Goal: Task Accomplishment & Management: Use online tool/utility

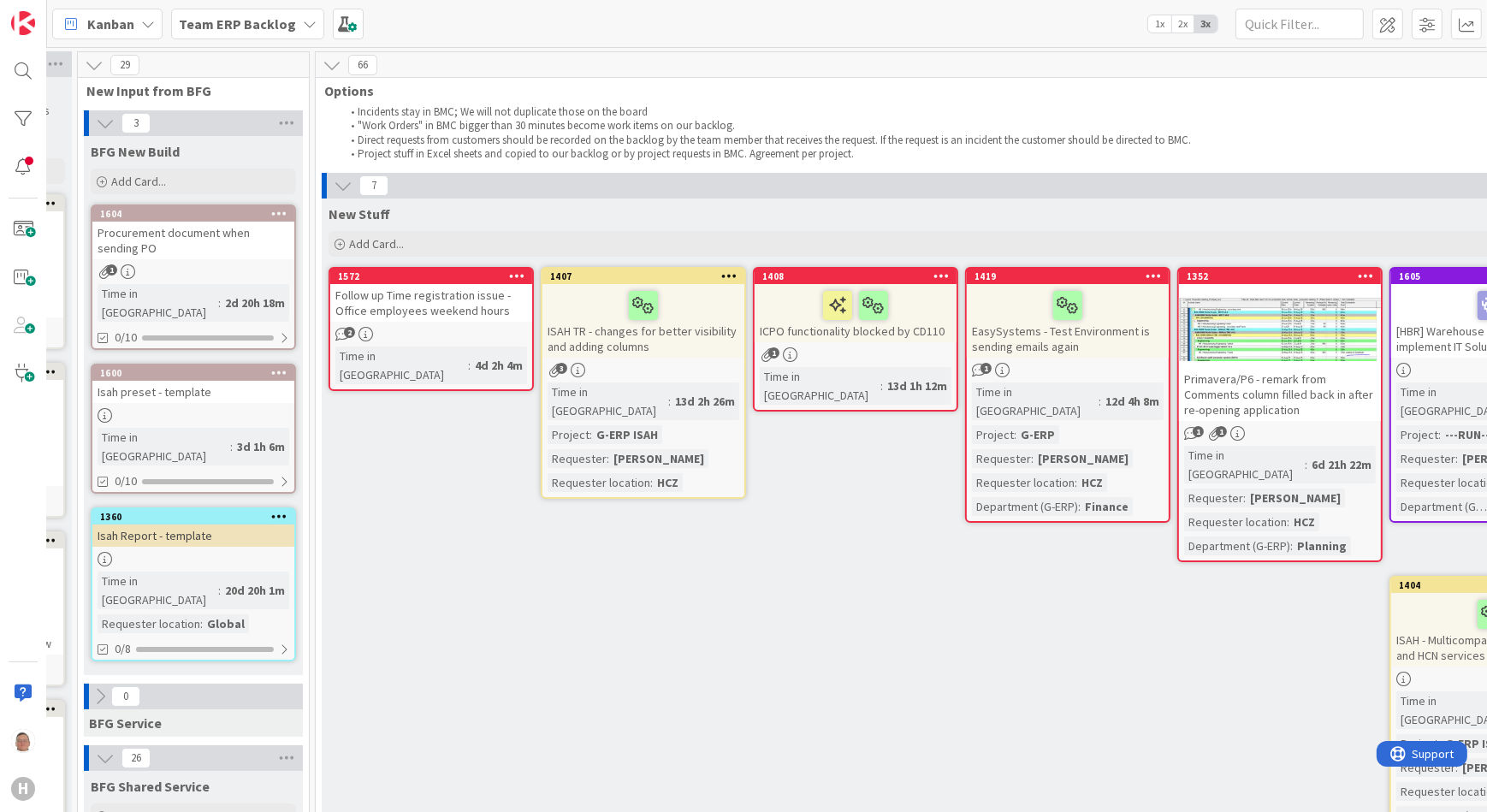
scroll to position [0, 256]
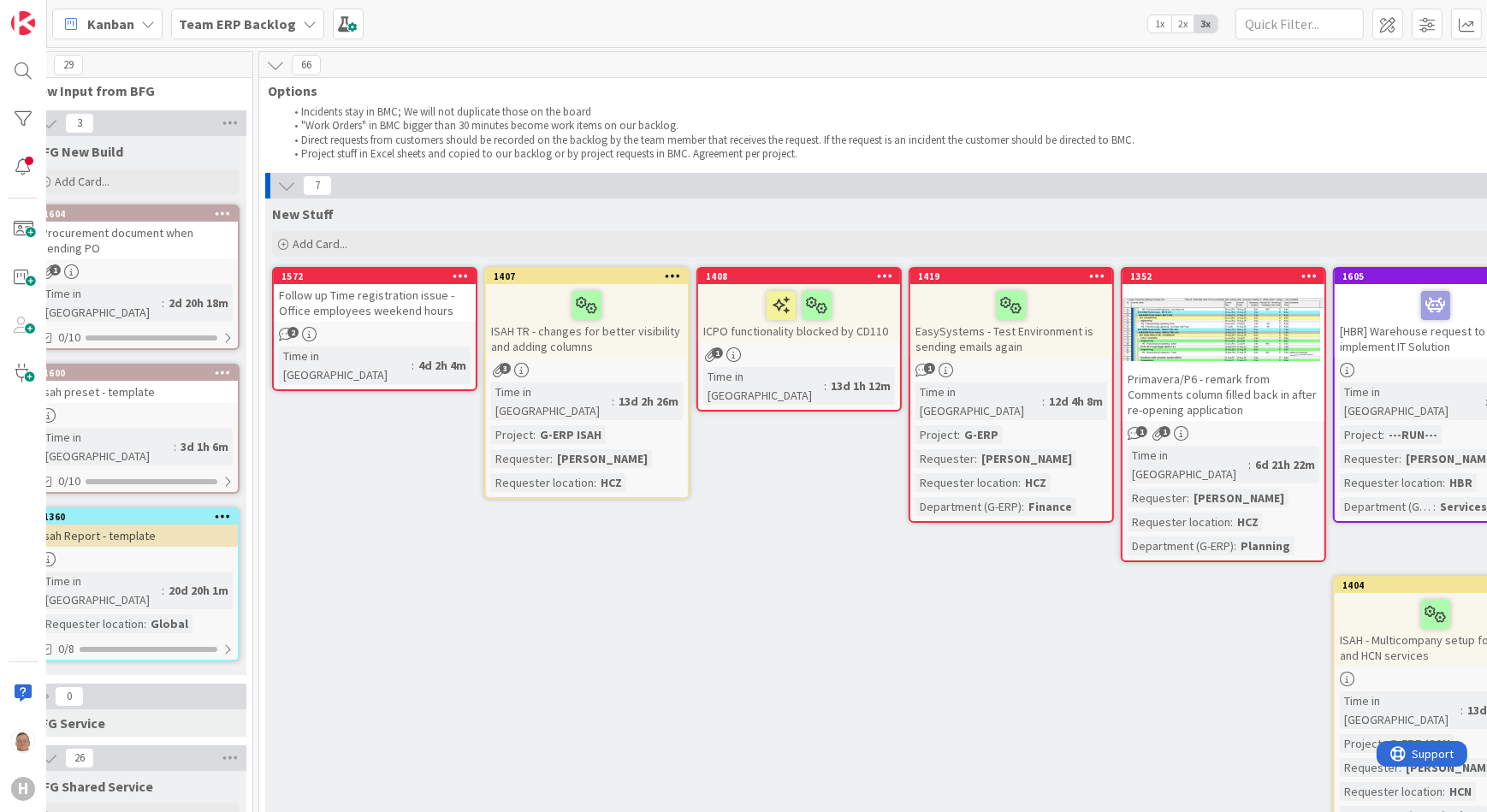
click at [282, 184] on icon at bounding box center [286, 185] width 19 height 19
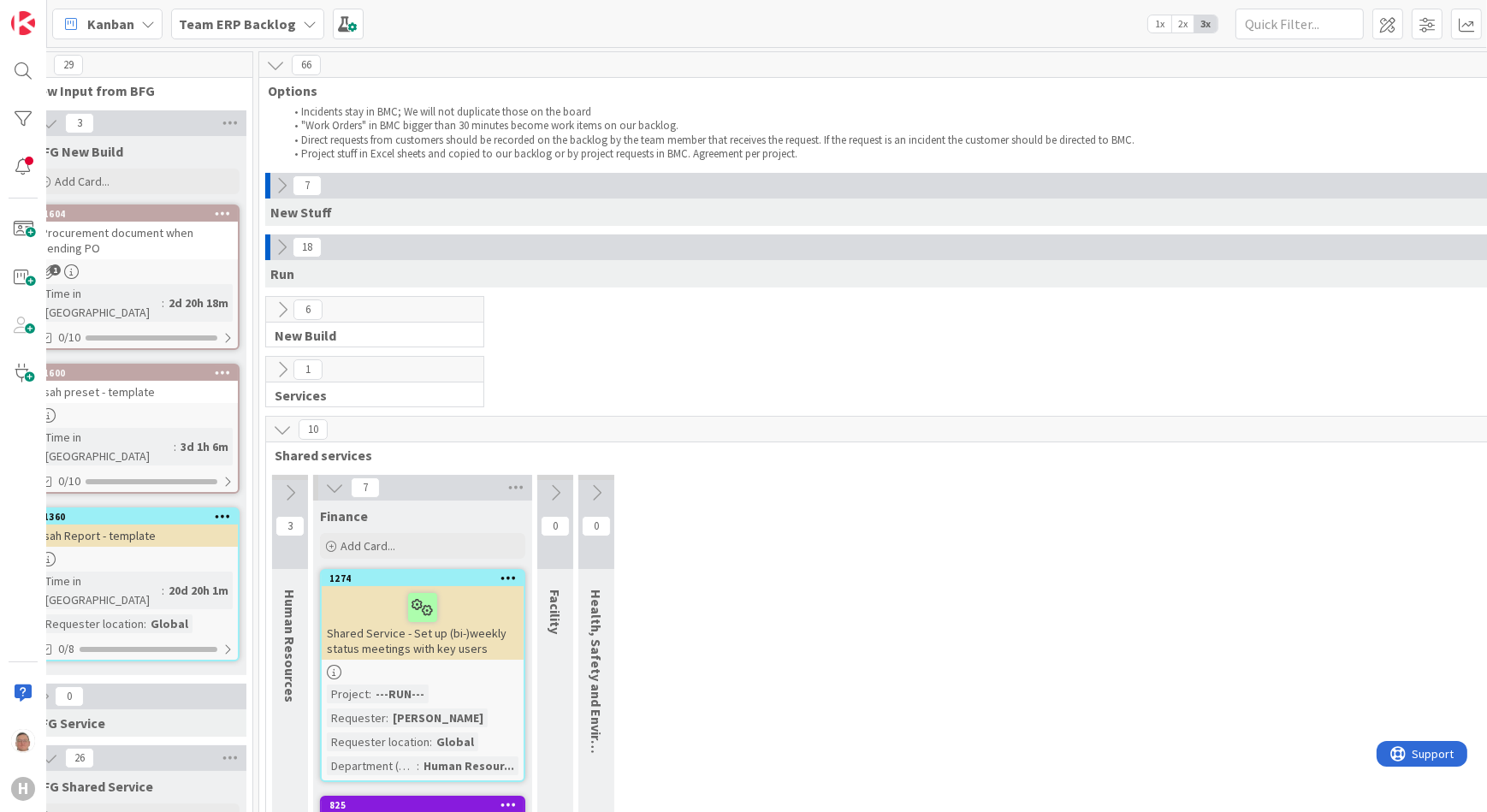
click at [282, 183] on icon at bounding box center [281, 185] width 19 height 19
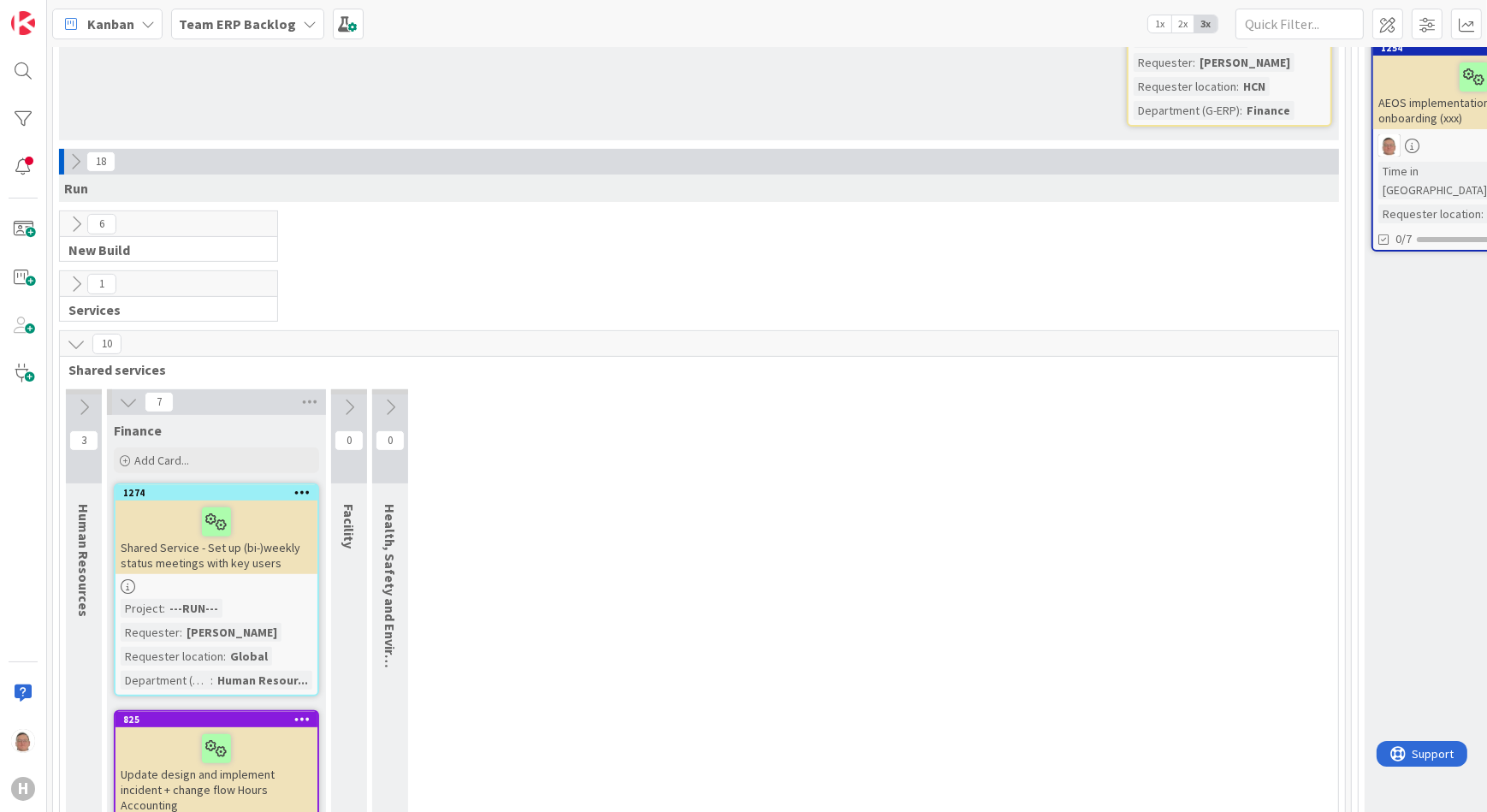
scroll to position [622, 463]
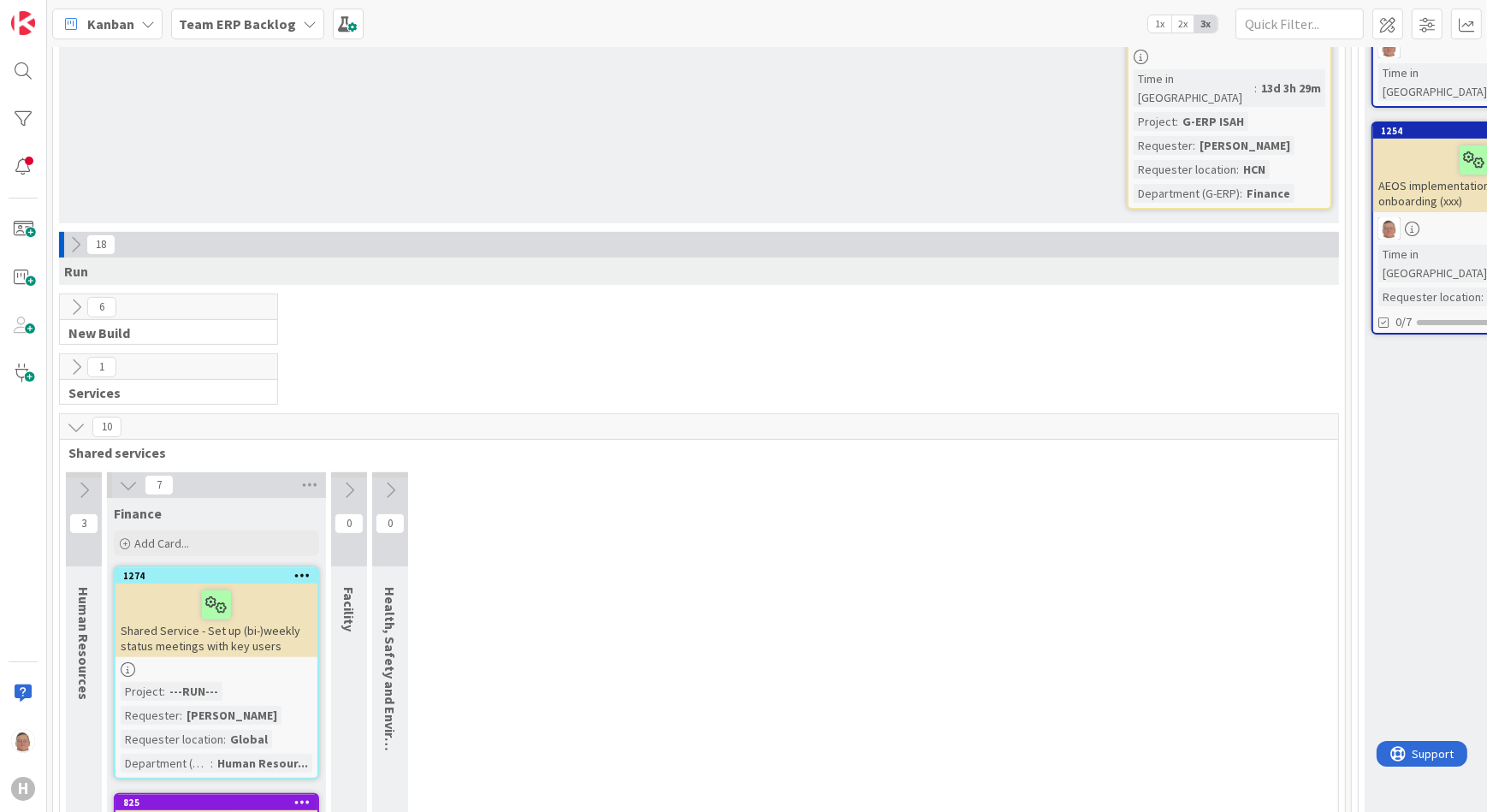
click at [68, 236] on icon at bounding box center [75, 245] width 19 height 19
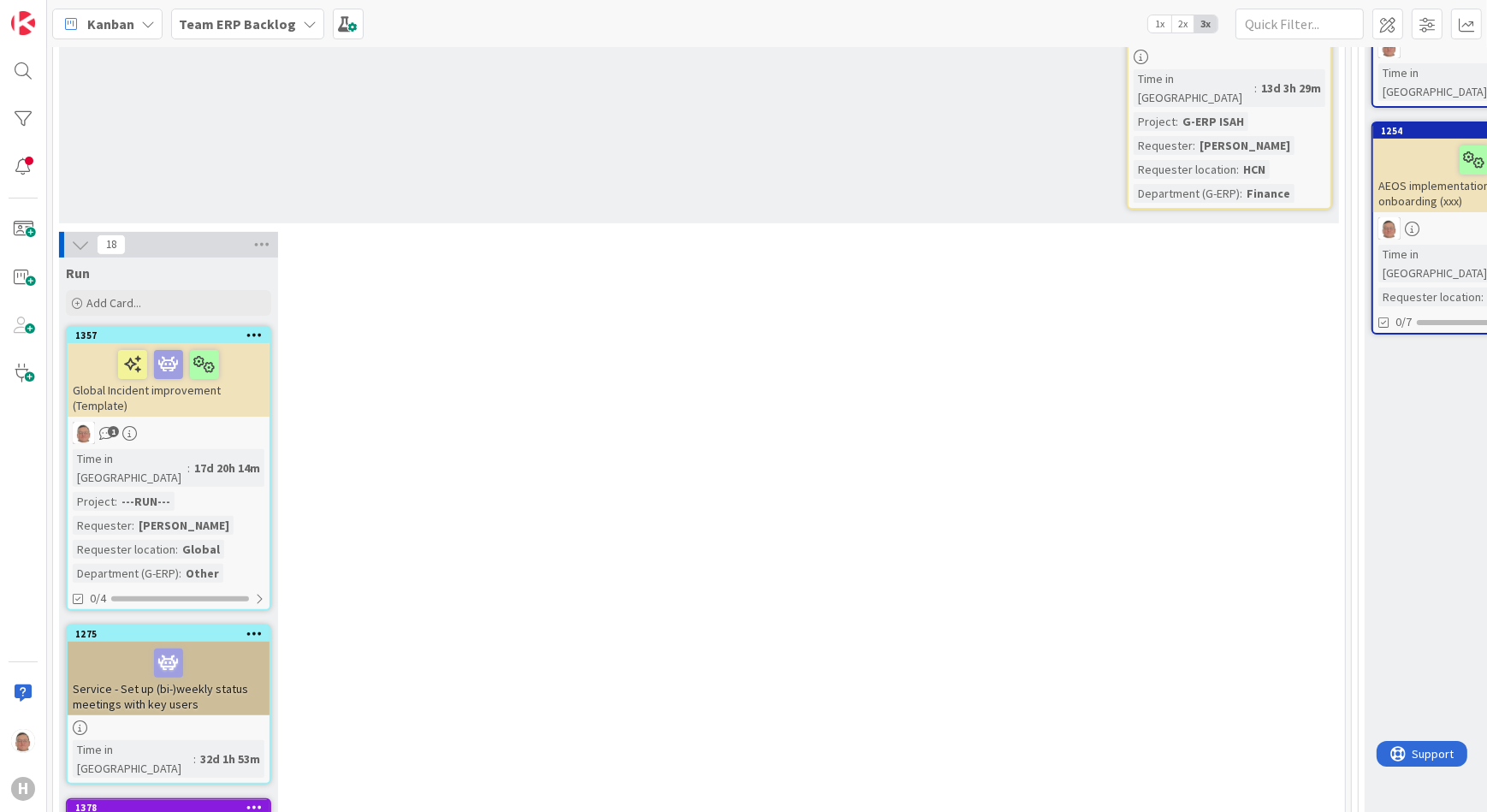
click at [69, 234] on button at bounding box center [80, 245] width 22 height 22
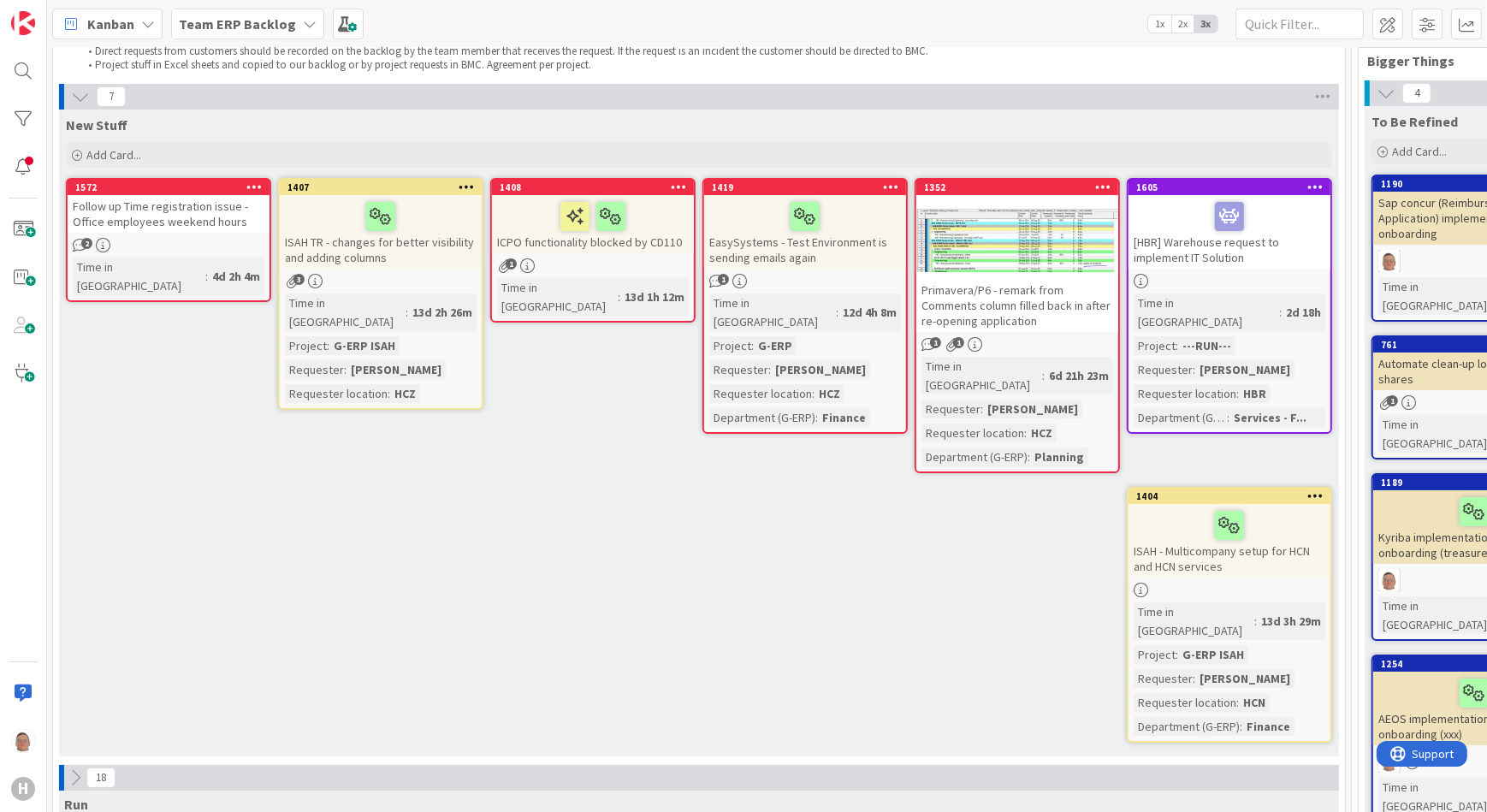
scroll to position [77, 463]
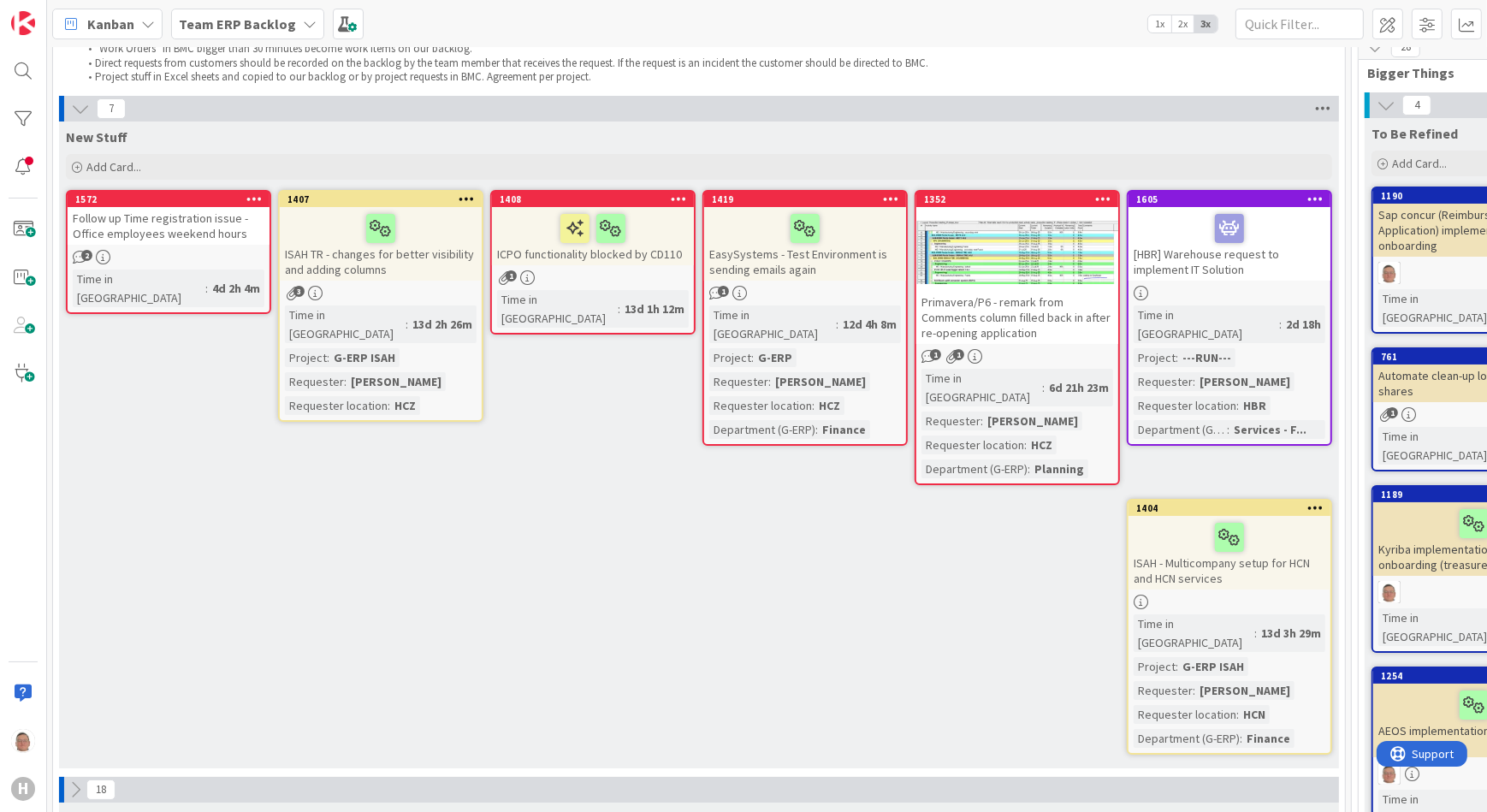
click at [1320, 106] on icon at bounding box center [1322, 109] width 22 height 26
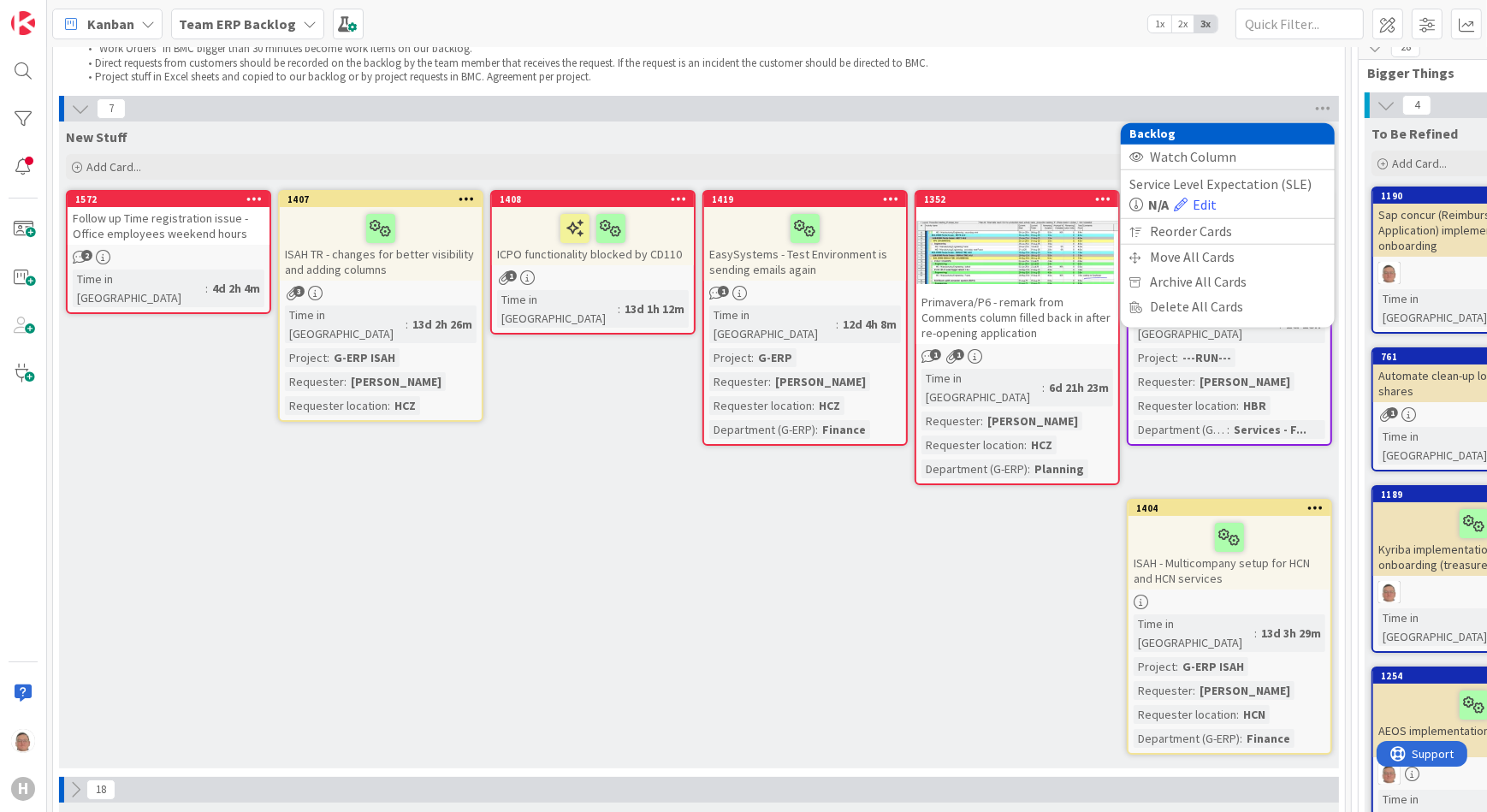
click at [570, 544] on div "New Stuff Add Card... 1605 [HBR] Warehouse request to implement IT Solution Tim…" at bounding box center [699, 444] width 1280 height 647
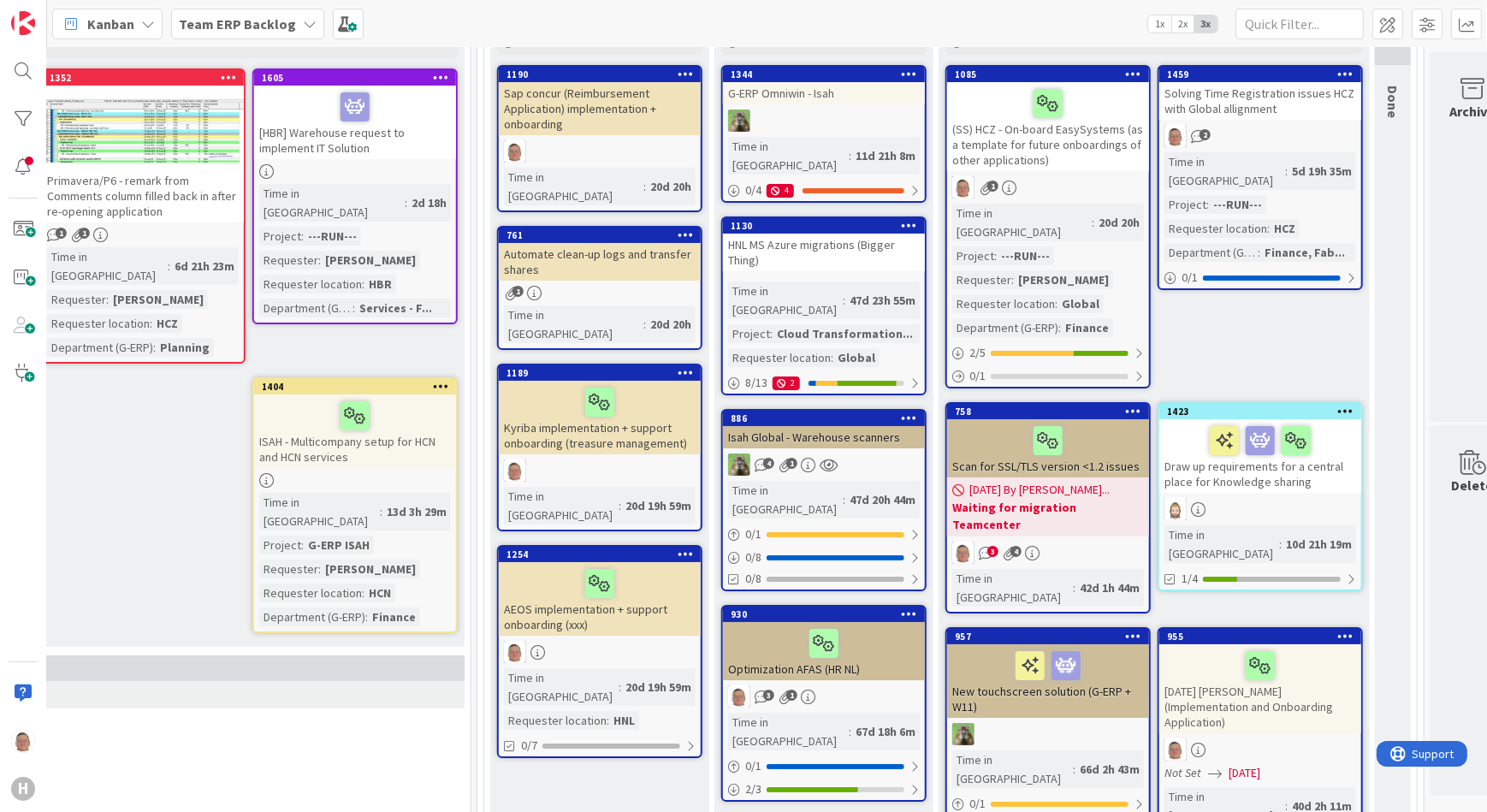
scroll to position [233, 1338]
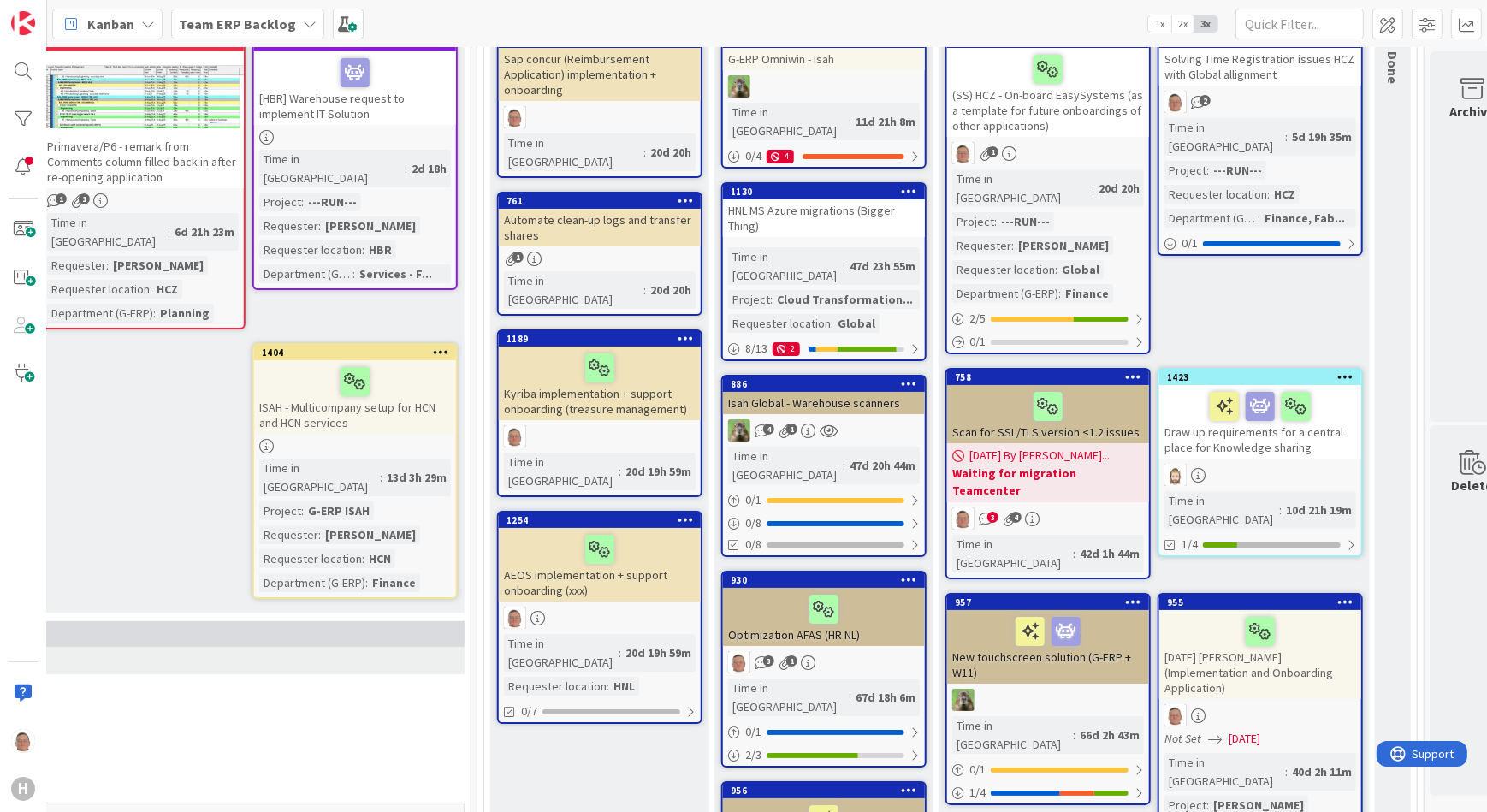
click at [1037, 443] on div "07/18/2025 By Kevin... Waiting for migration Teamcenter" at bounding box center [1048, 473] width 202 height 59
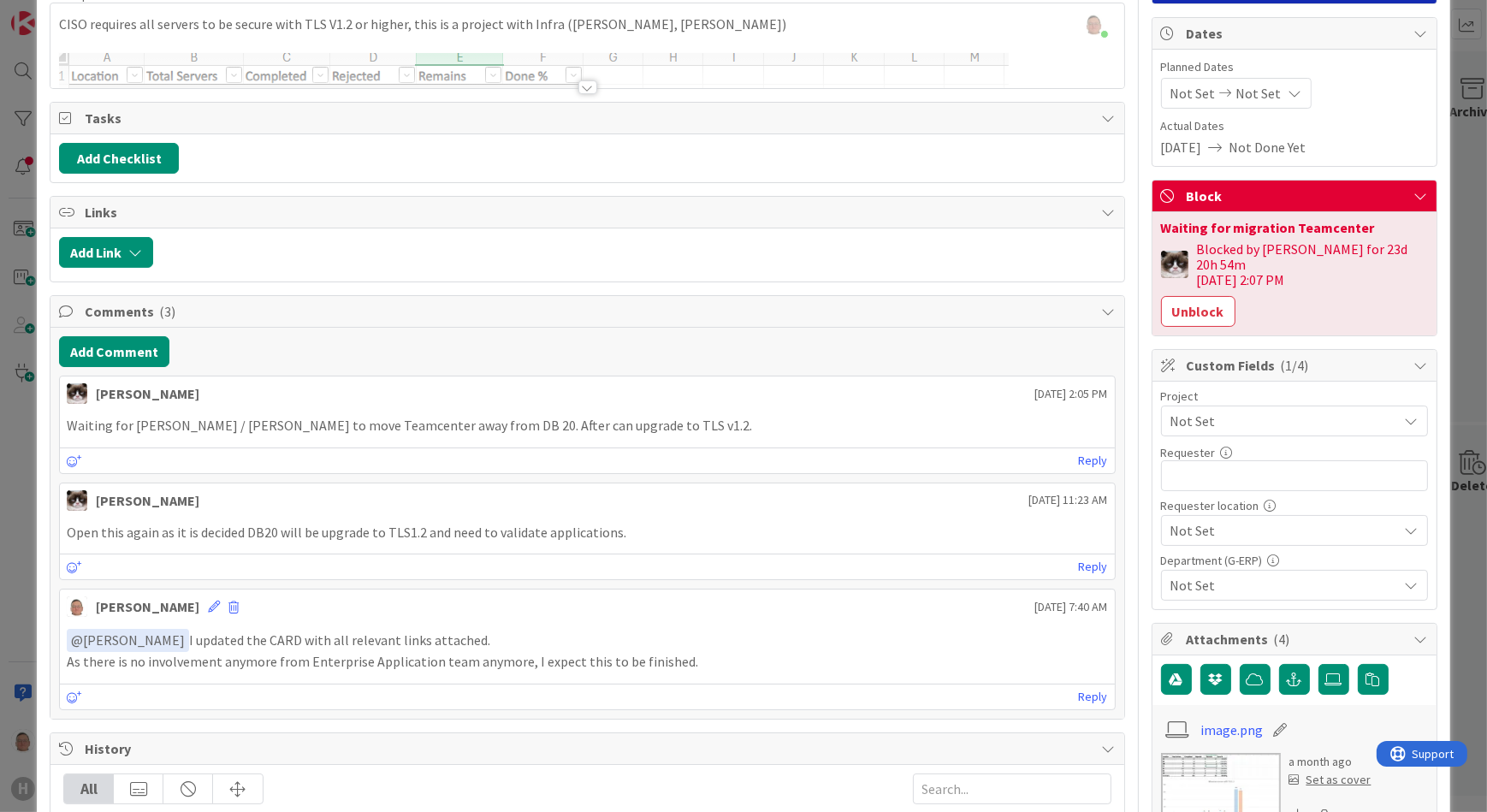
scroll to position [155, 0]
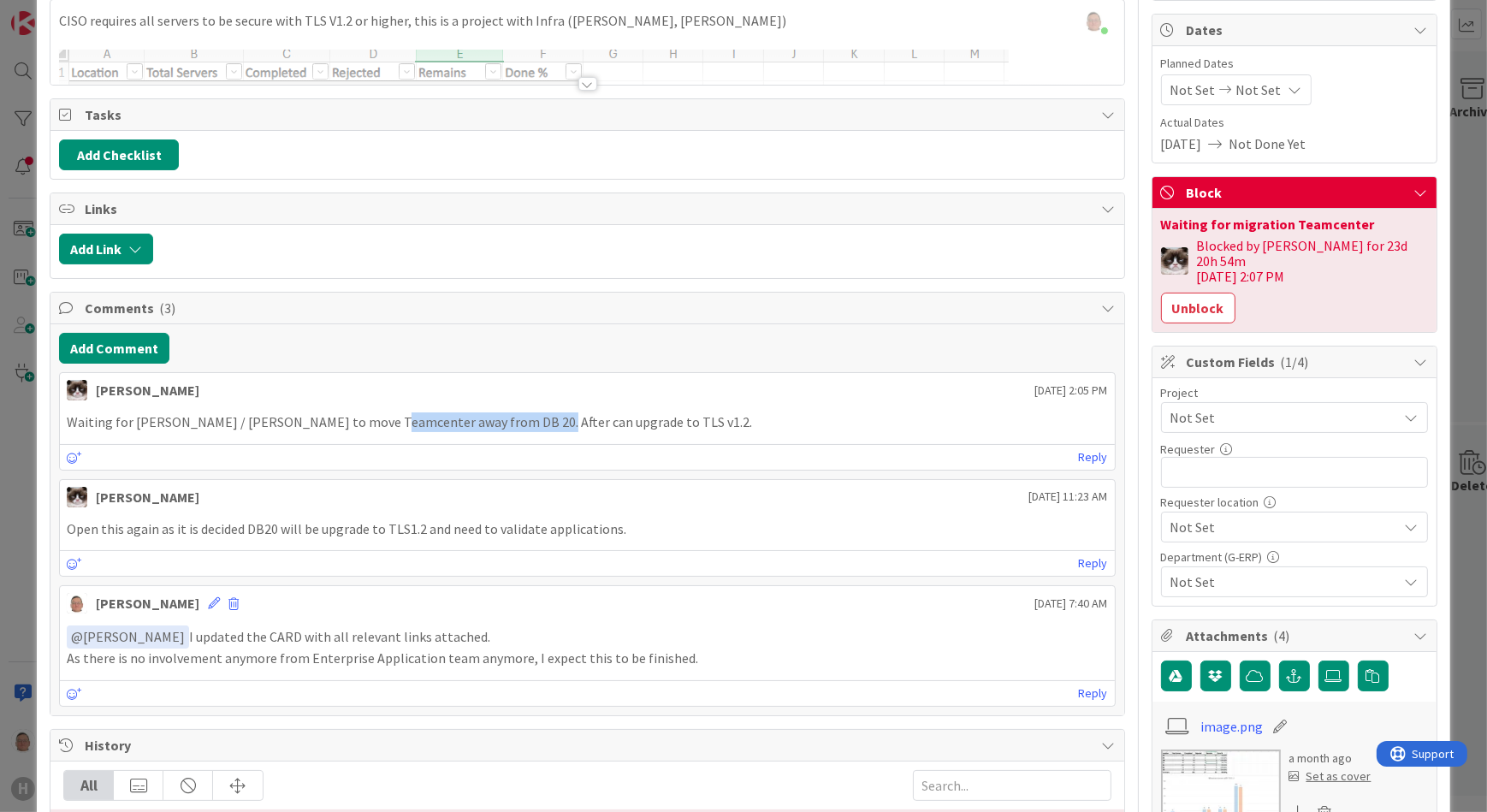
drag, startPoint x: 532, startPoint y: 418, endPoint x: 369, endPoint y: 424, distance: 163.1
click at [369, 424] on p "Waiting for Richard Halve / Thomas Janssen to move Teamcenter away from DB 20. …" at bounding box center [587, 422] width 1041 height 20
click at [725, 421] on p "Waiting for Richard Halve / Thomas Janssen to move Teamcenter away from DB 20. …" at bounding box center [587, 422] width 1041 height 20
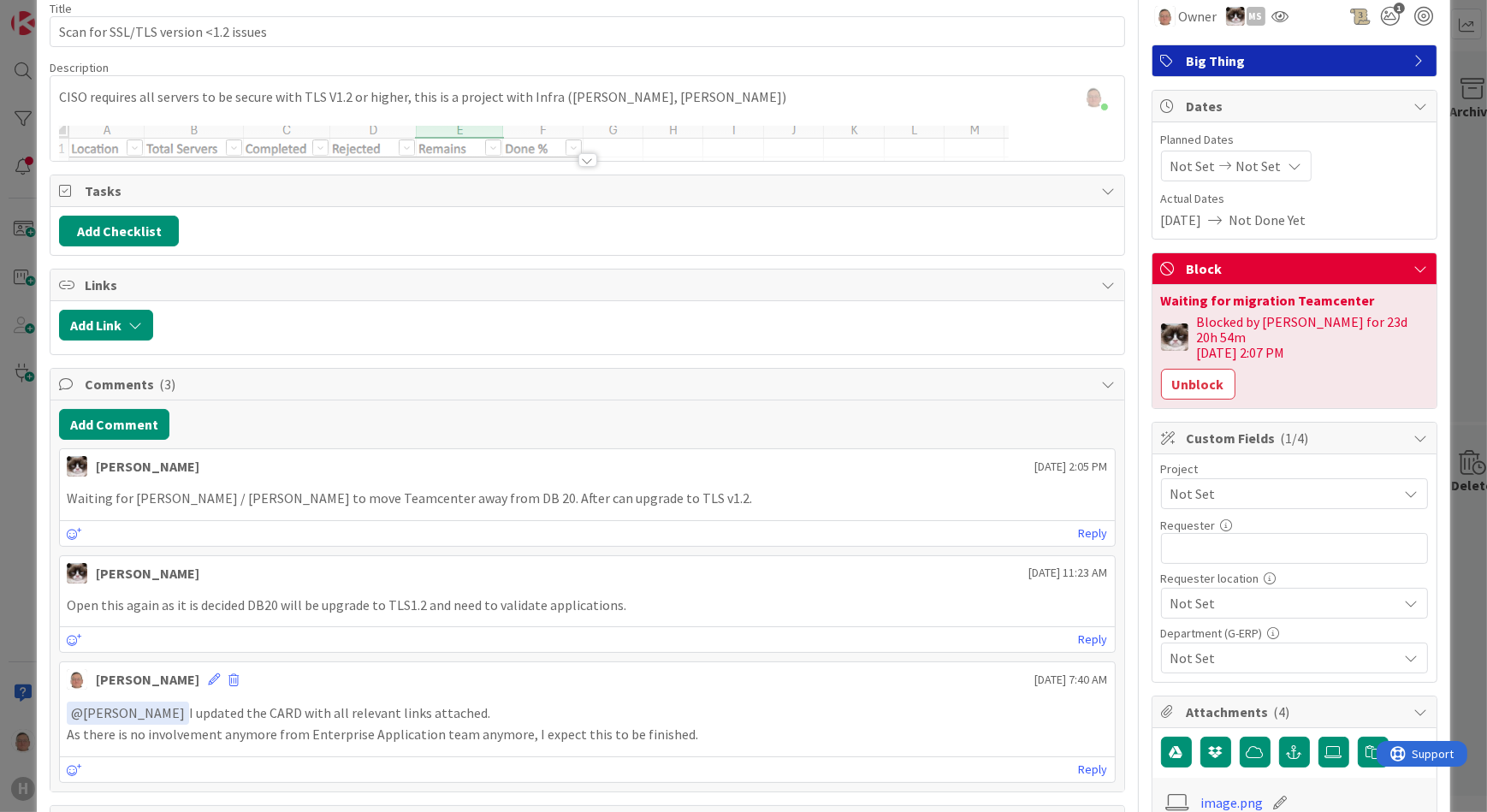
scroll to position [0, 0]
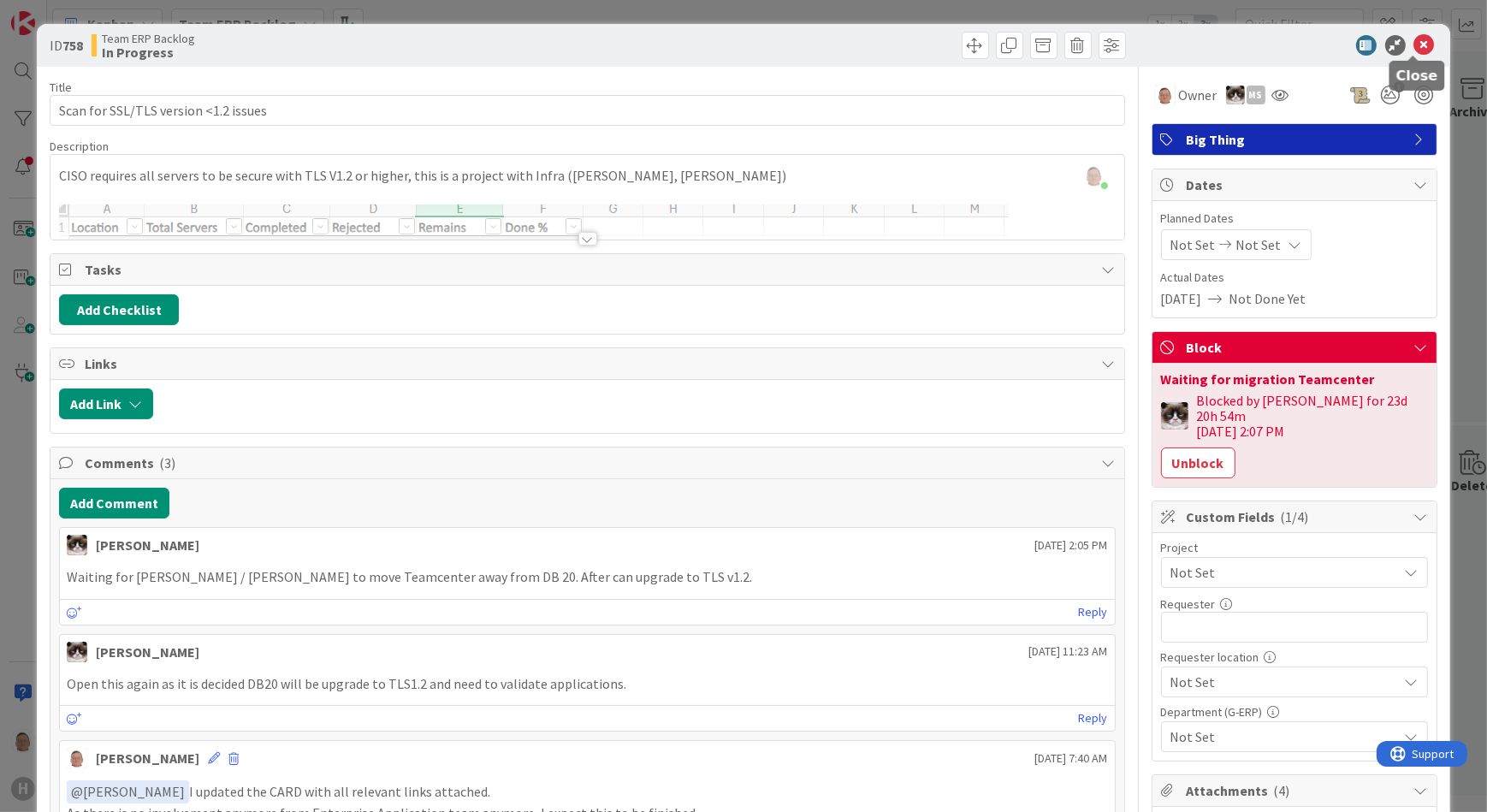
click at [1417, 44] on icon at bounding box center [1424, 45] width 21 height 21
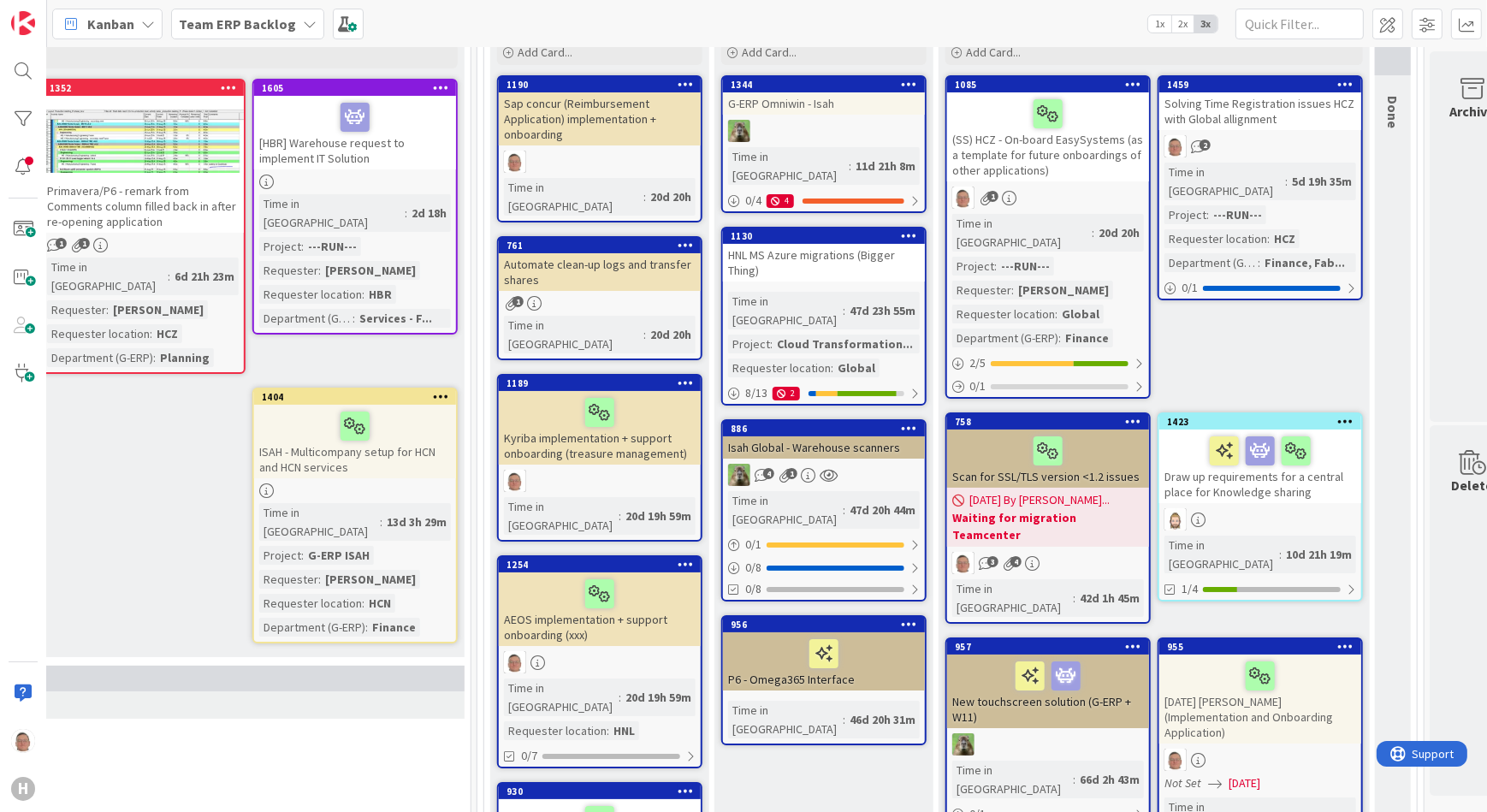
scroll to position [155, 1338]
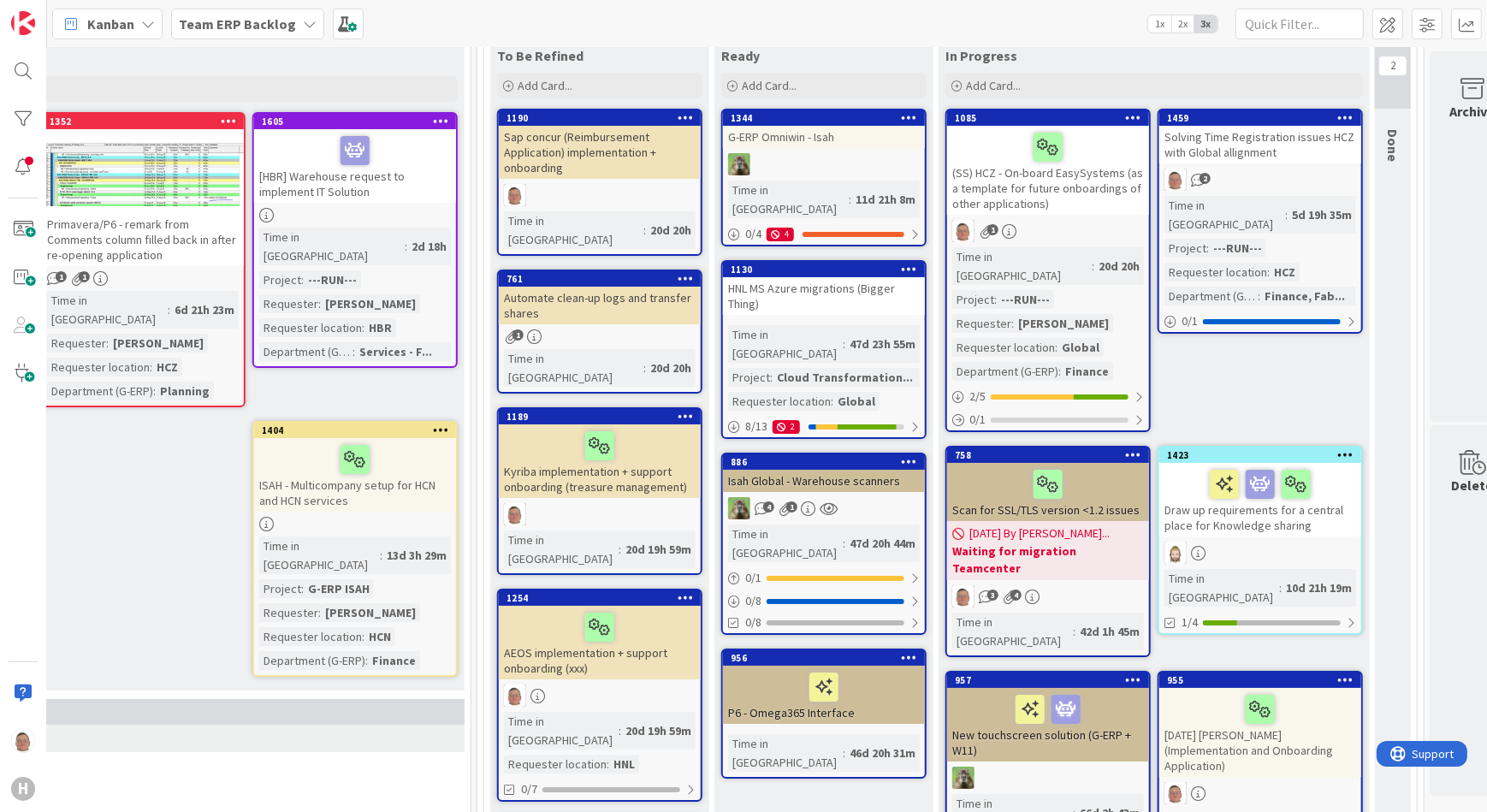
click at [1274, 136] on div "Solving Time Registration issues HCZ with Global allignment" at bounding box center [1260, 145] width 202 height 38
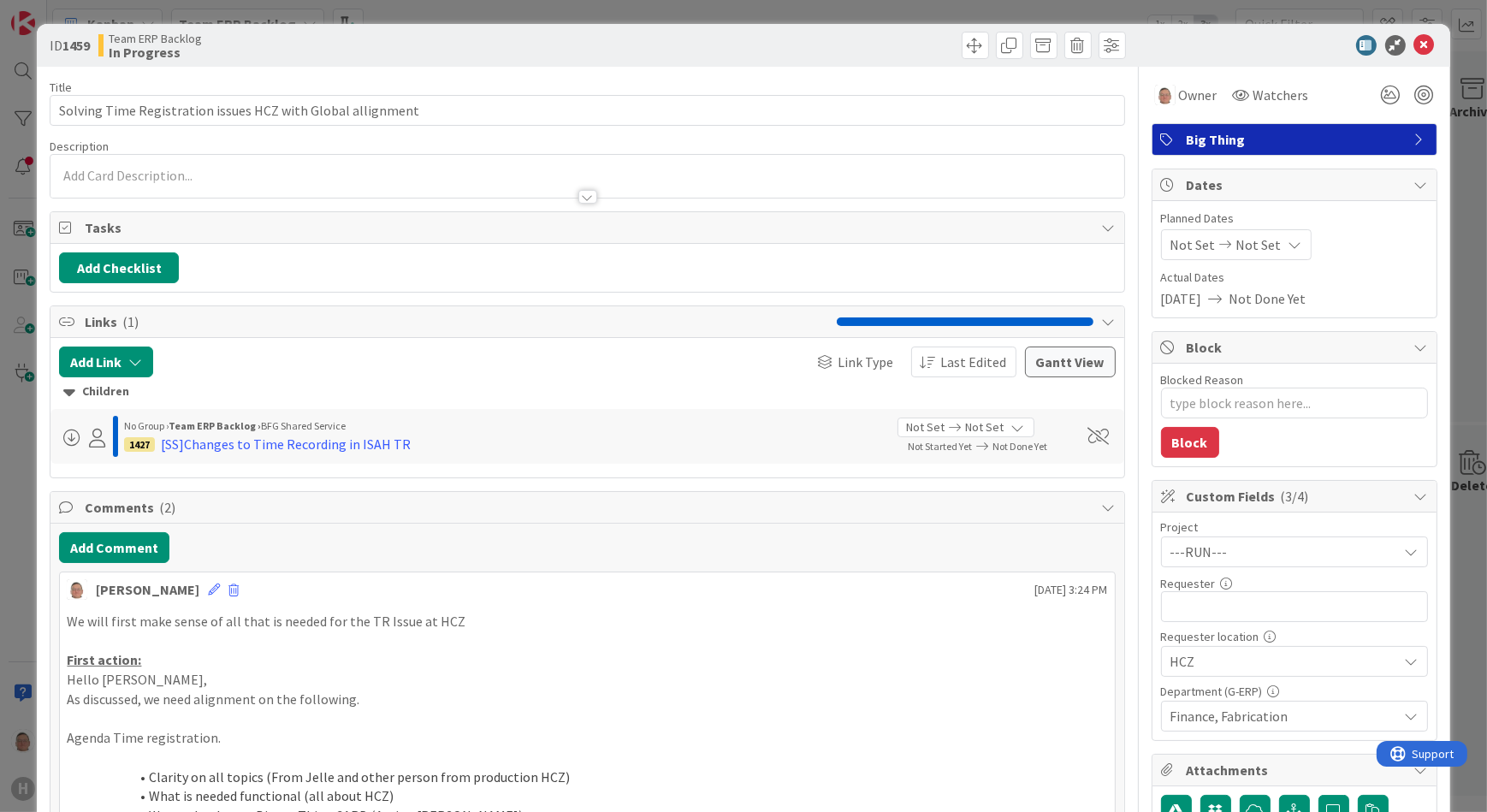
type textarea "x"
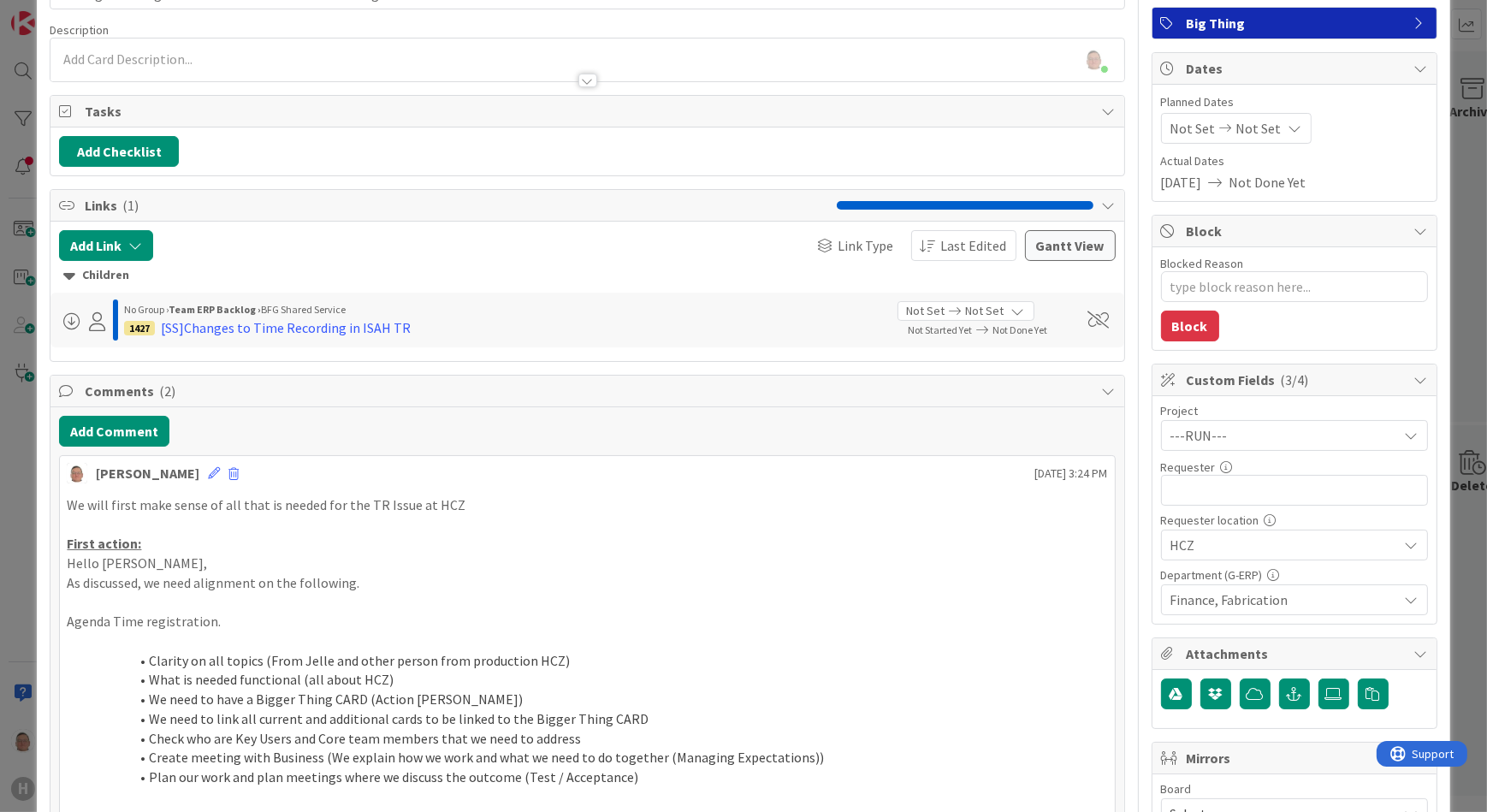
scroll to position [233, 0]
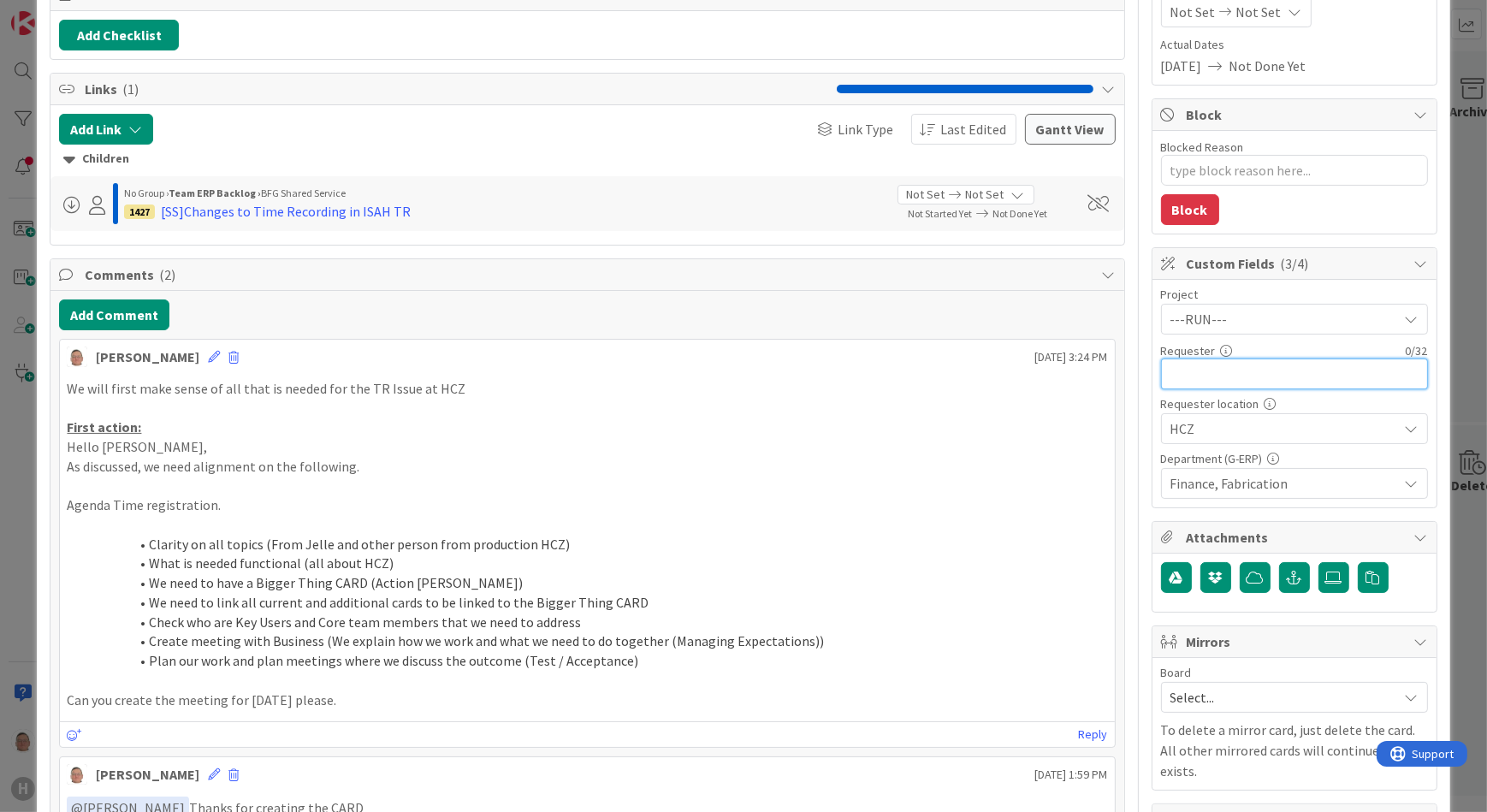
click at [1179, 370] on input "text" at bounding box center [1294, 374] width 267 height 31
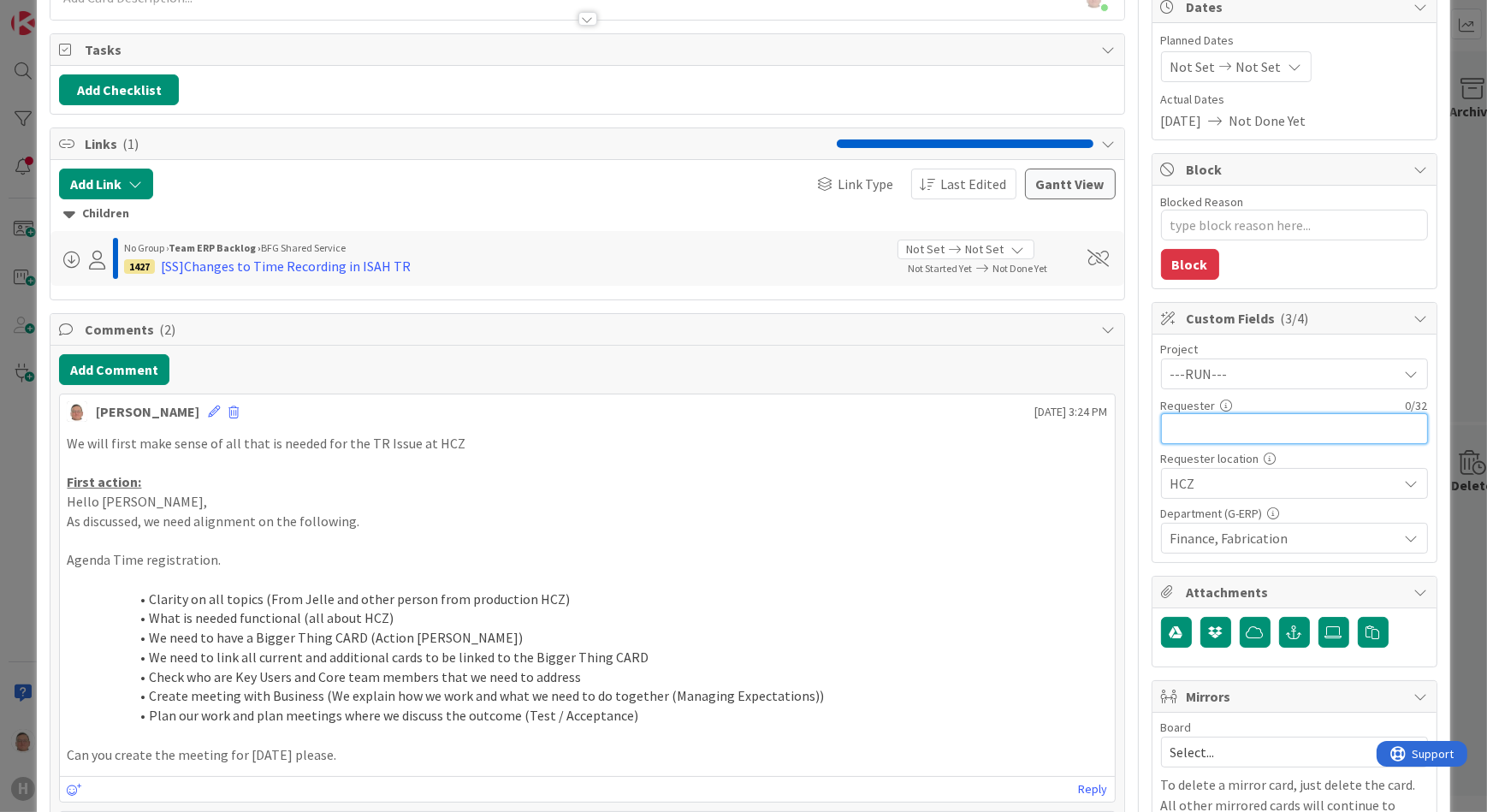
scroll to position [310, 0]
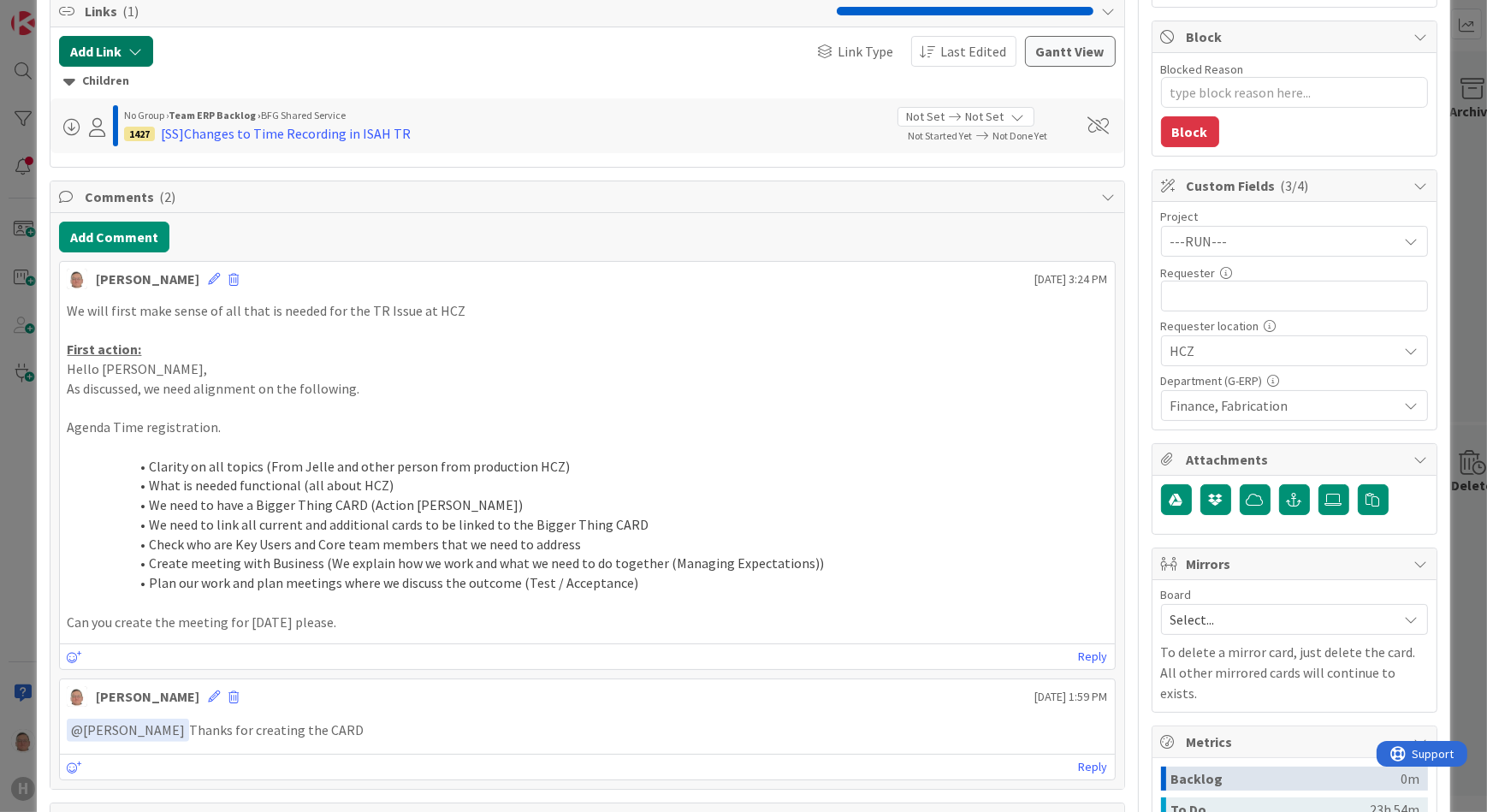
click at [130, 40] on button "Add Link" at bounding box center [106, 51] width 94 height 31
click at [148, 156] on span "Current Board" at bounding box center [121, 157] width 83 height 17
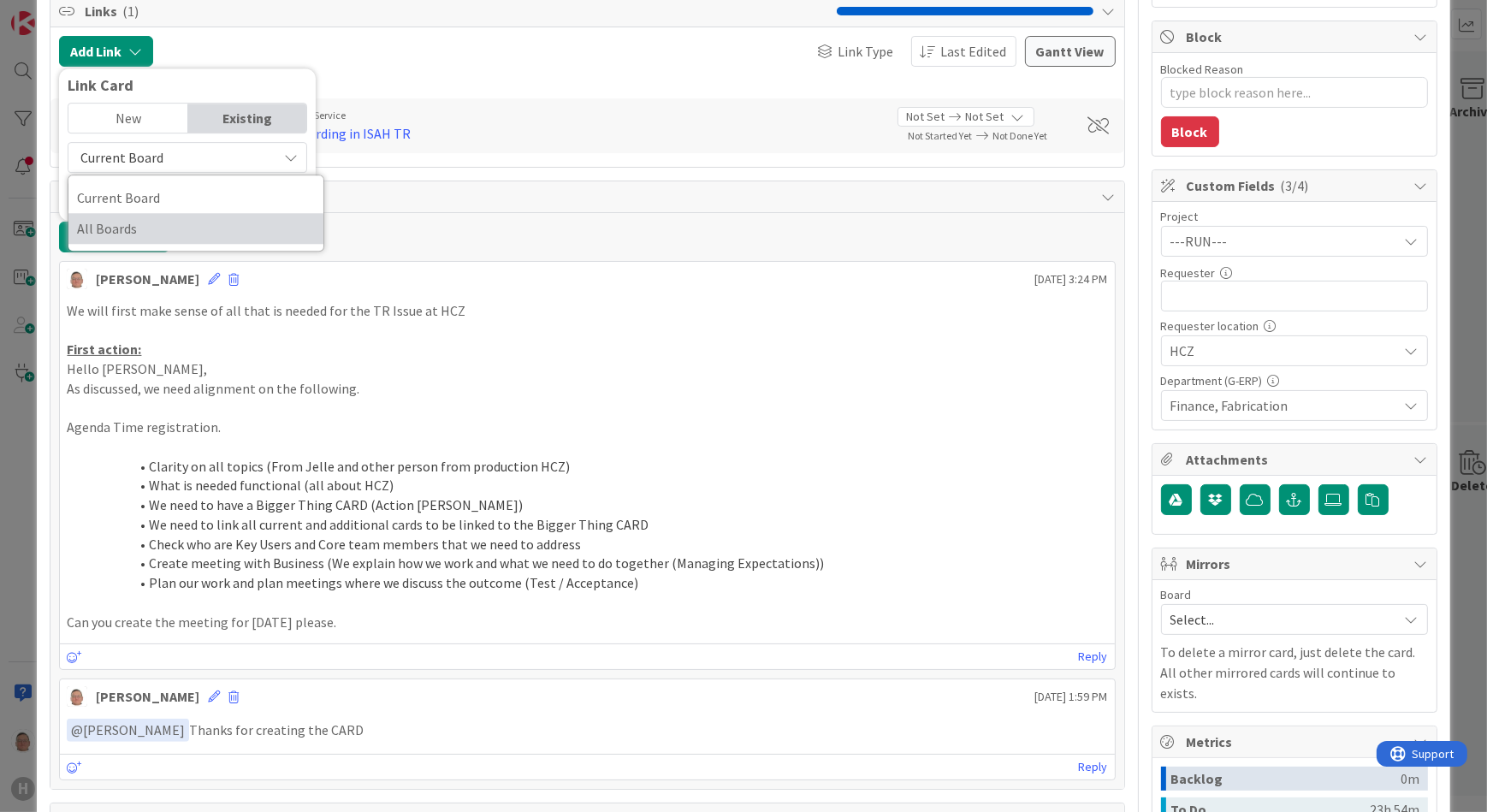
click at [124, 232] on span "All Boards" at bounding box center [196, 228] width 237 height 26
click at [130, 196] on input "text" at bounding box center [187, 197] width 239 height 31
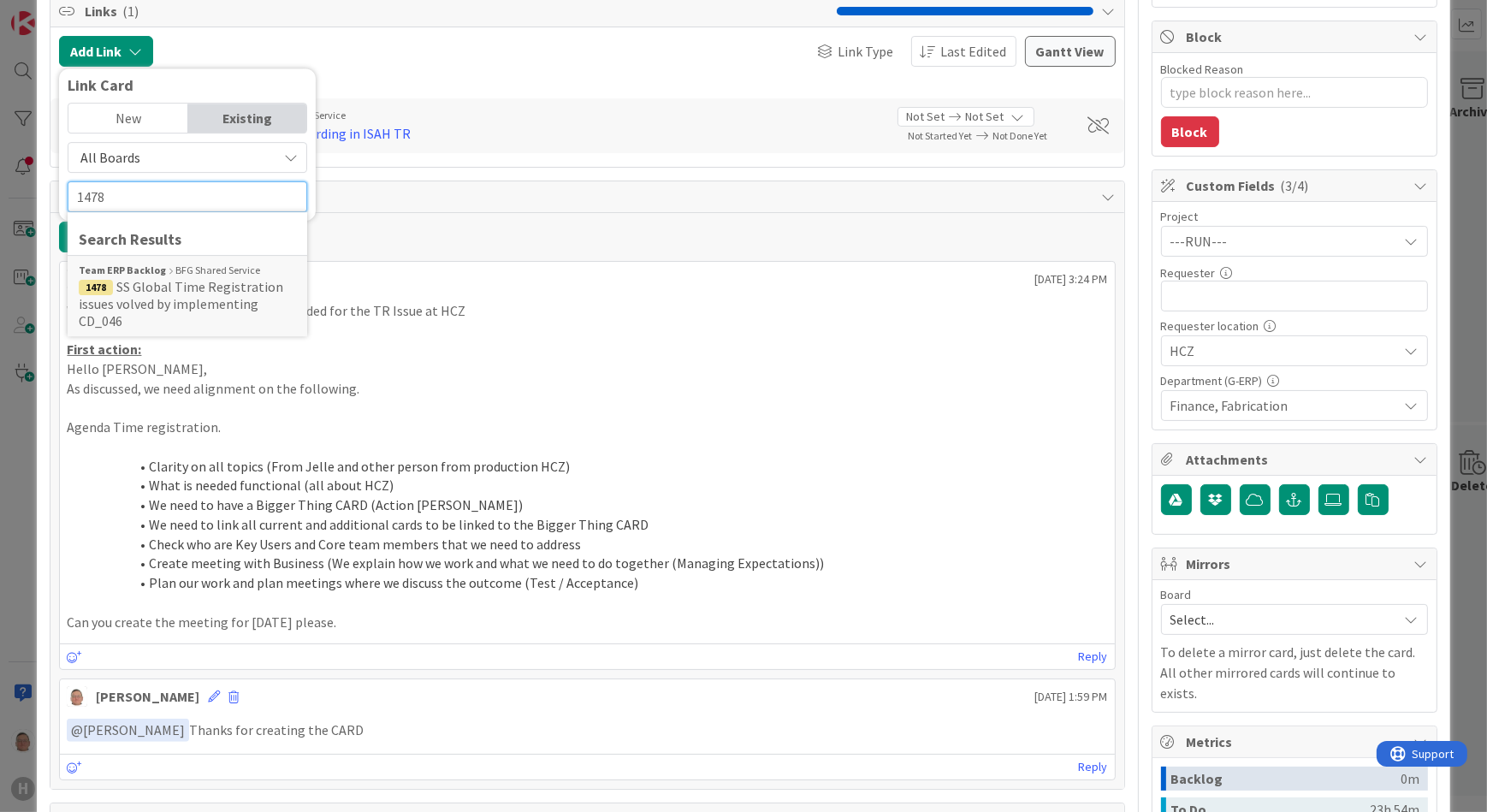
type input "1478"
click at [168, 289] on span "SS Global Time Registration issues volved by implementing CD_046" at bounding box center [181, 303] width 204 height 51
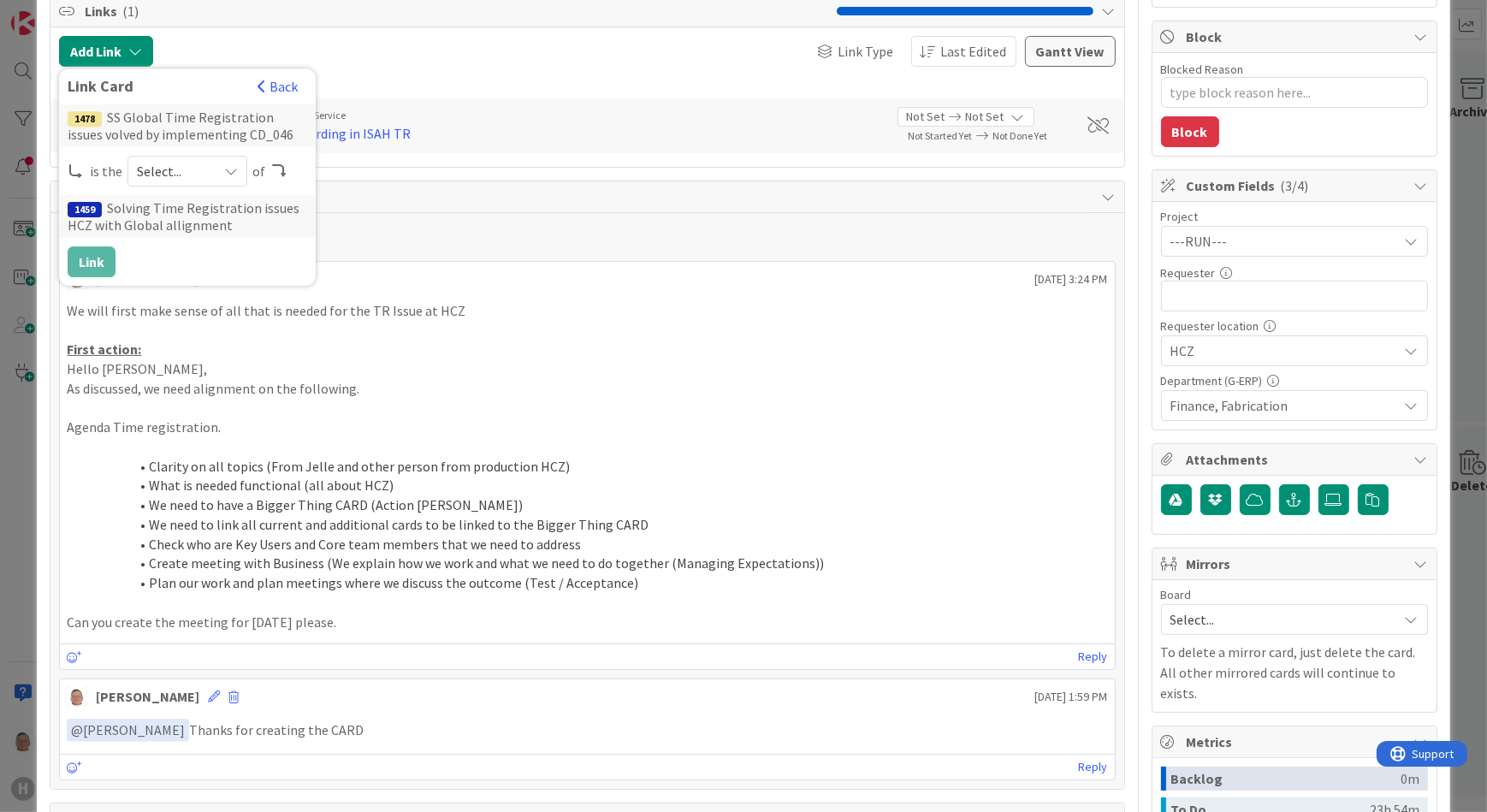
click at [229, 167] on icon at bounding box center [230, 171] width 13 height 13
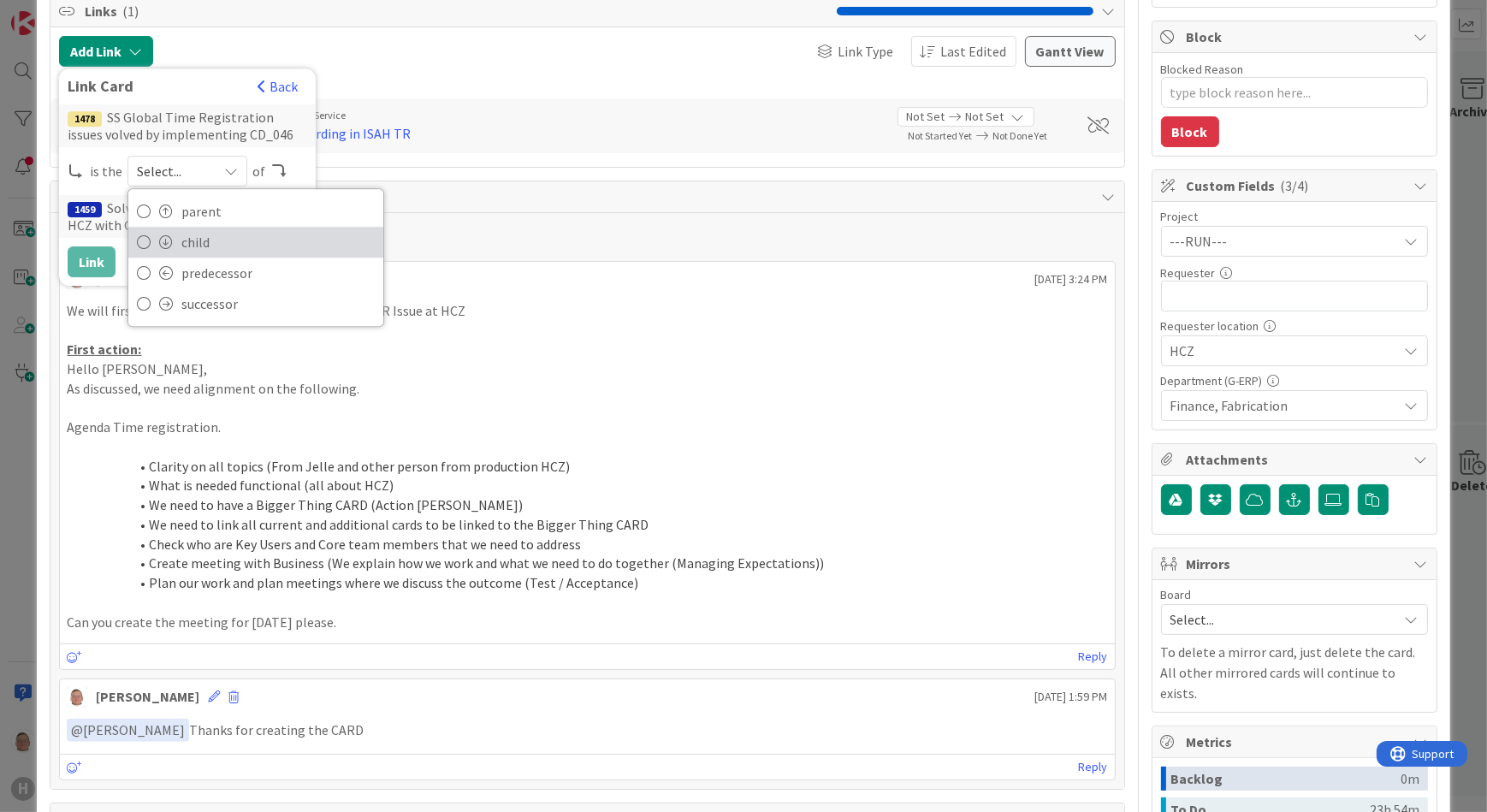
click at [176, 239] on link "child" at bounding box center [255, 242] width 255 height 31
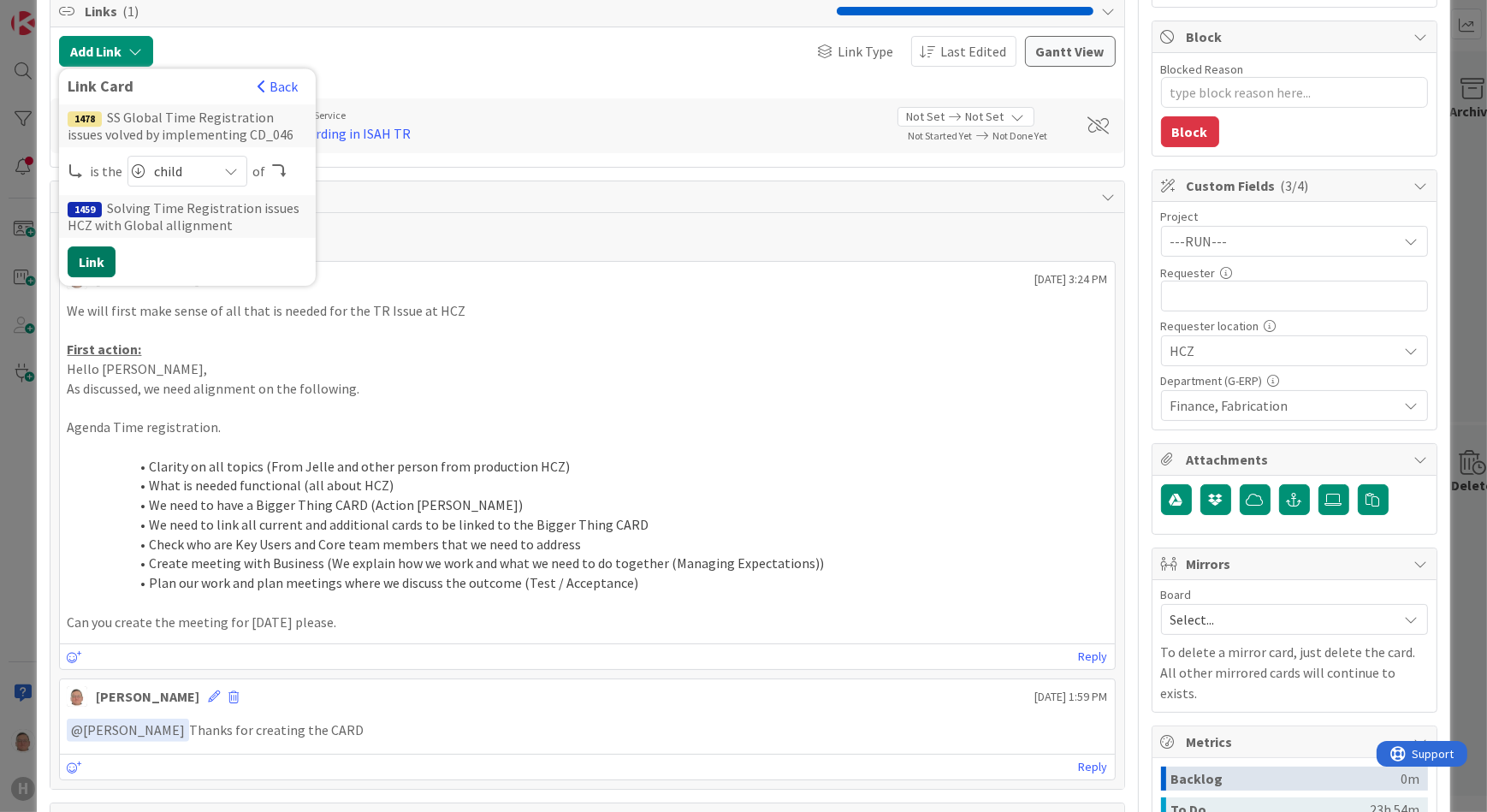
click at [70, 254] on button "Link" at bounding box center [91, 262] width 48 height 31
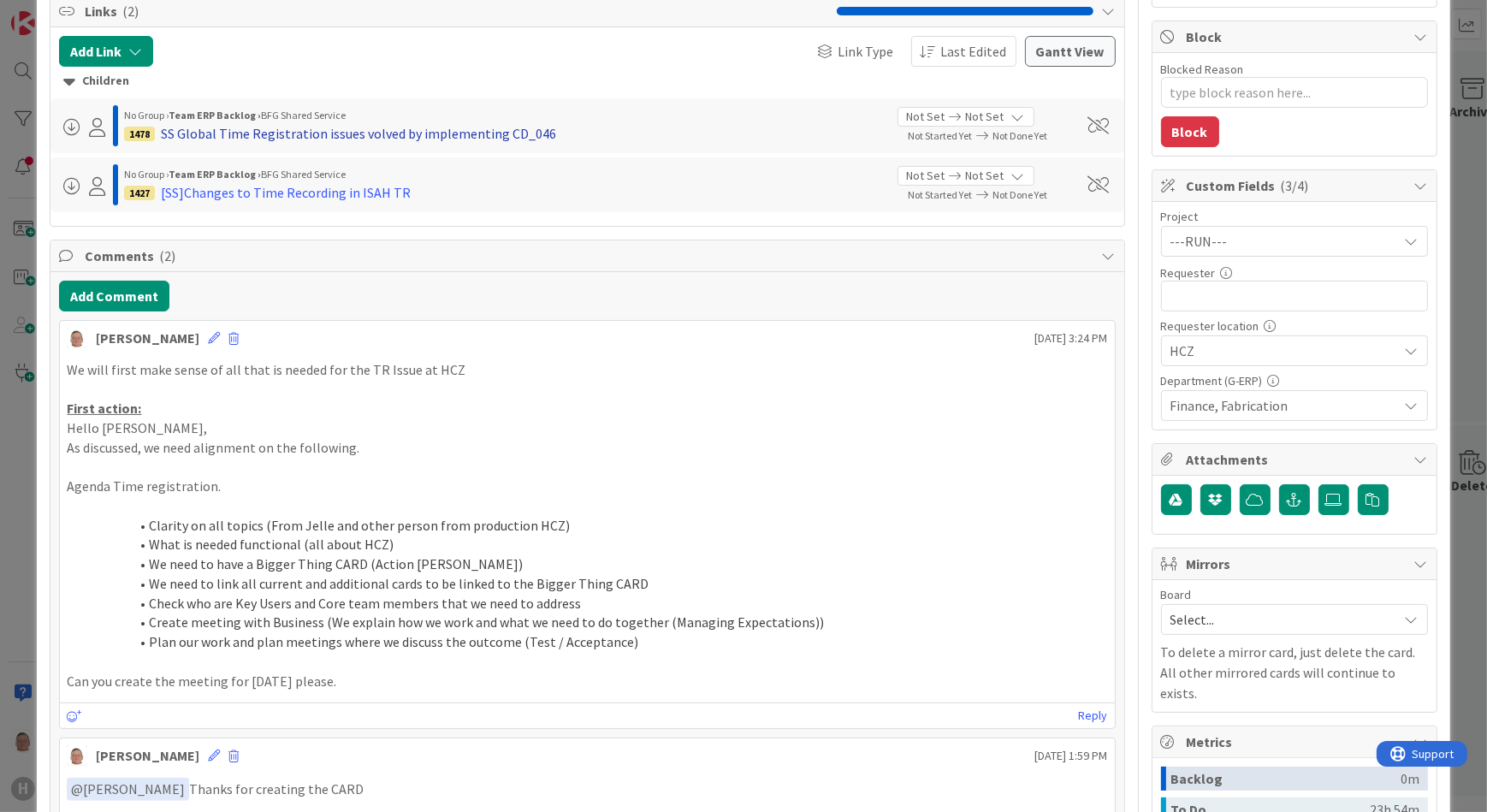
click at [283, 138] on div "SS Global Time Registration issues volved by implementing CD_046" at bounding box center [358, 133] width 395 height 21
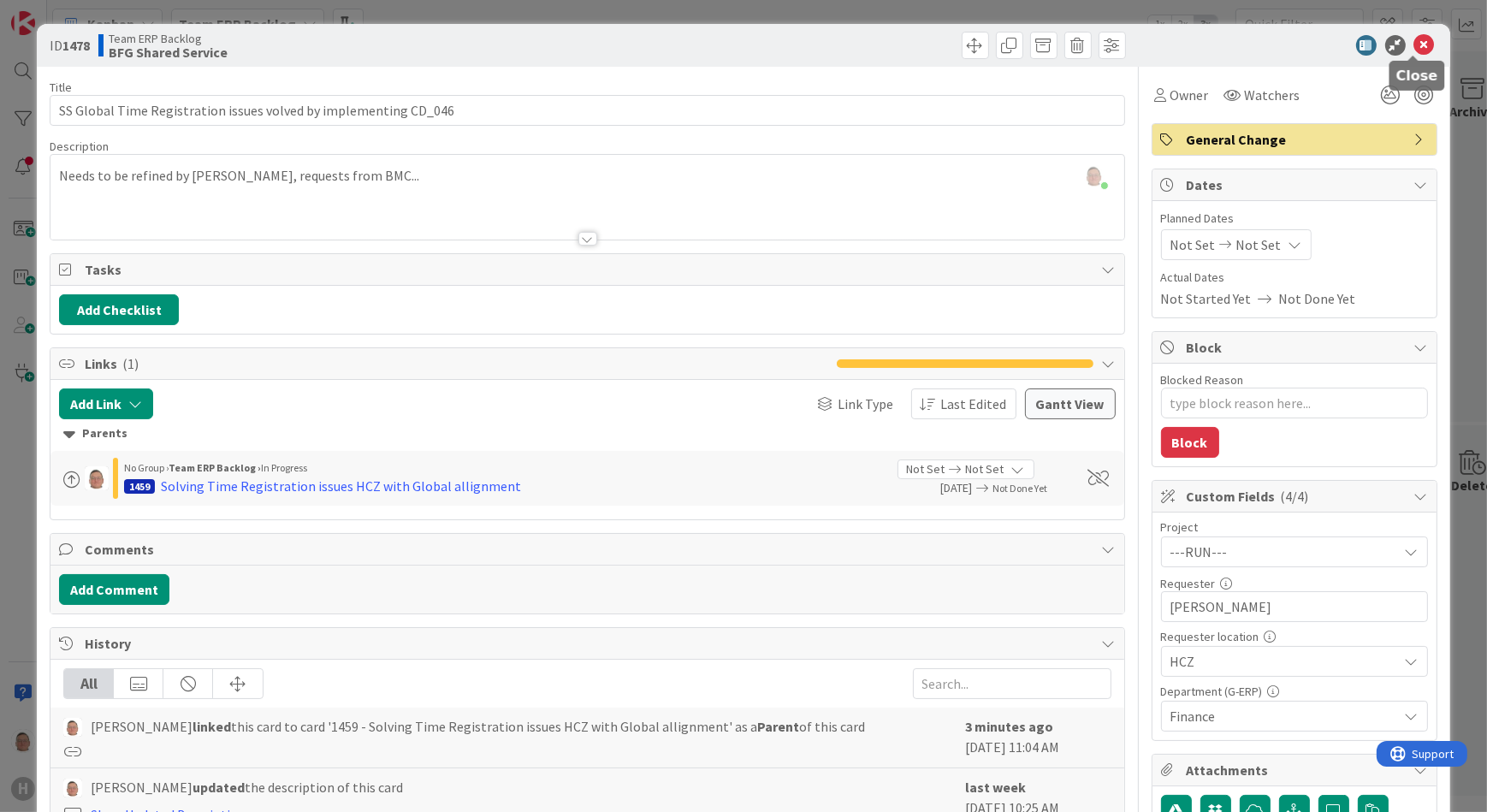
drag, startPoint x: 1410, startPoint y: 43, endPoint x: 676, endPoint y: 78, distance: 734.8
click at [1414, 43] on icon at bounding box center [1424, 45] width 21 height 21
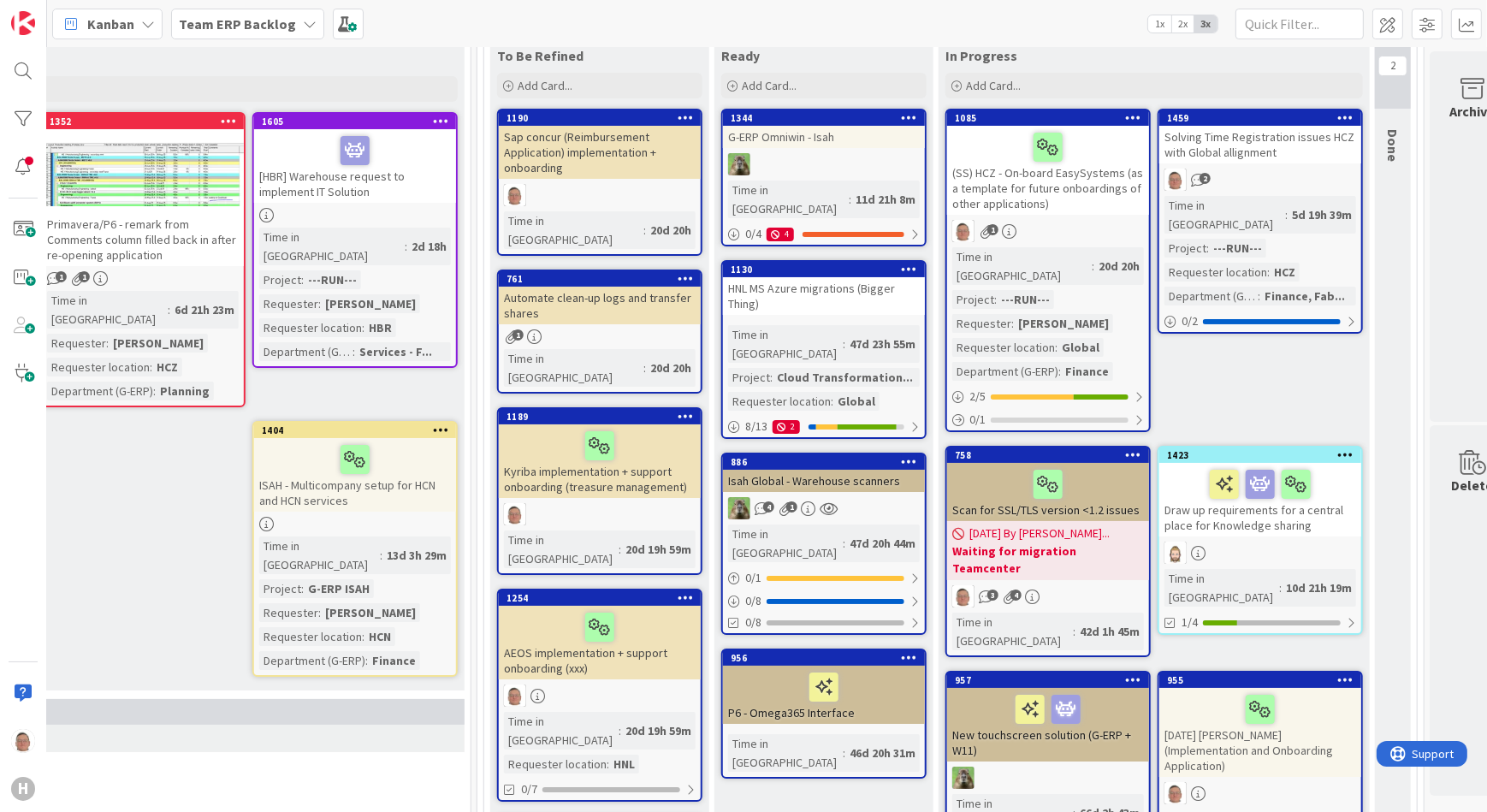
click at [1273, 175] on div "2" at bounding box center [1260, 179] width 202 height 22
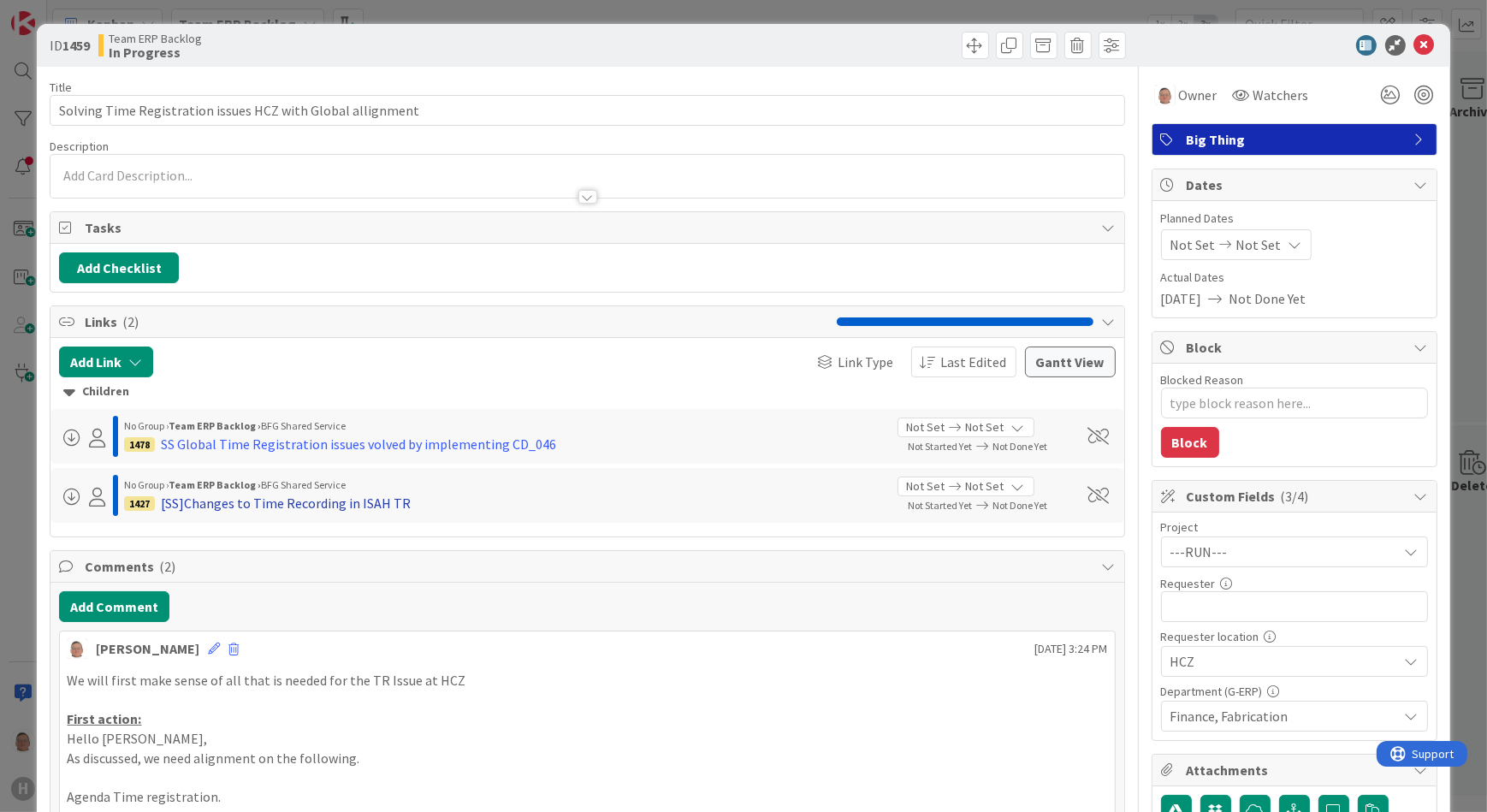
click at [282, 499] on div "[SS]Changes to Time Recording in ISAH TR" at bounding box center [286, 503] width 250 height 21
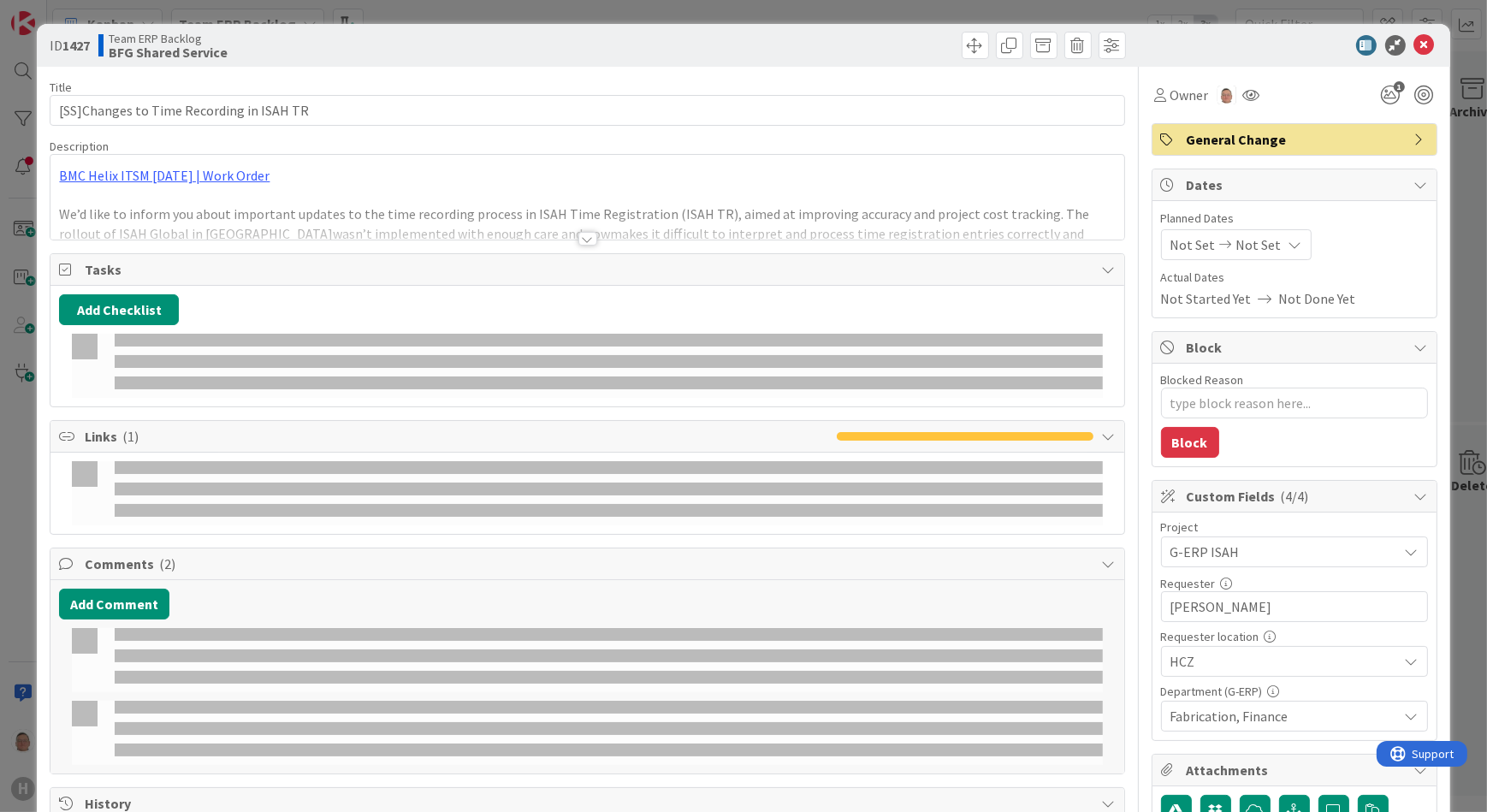
type textarea "x"
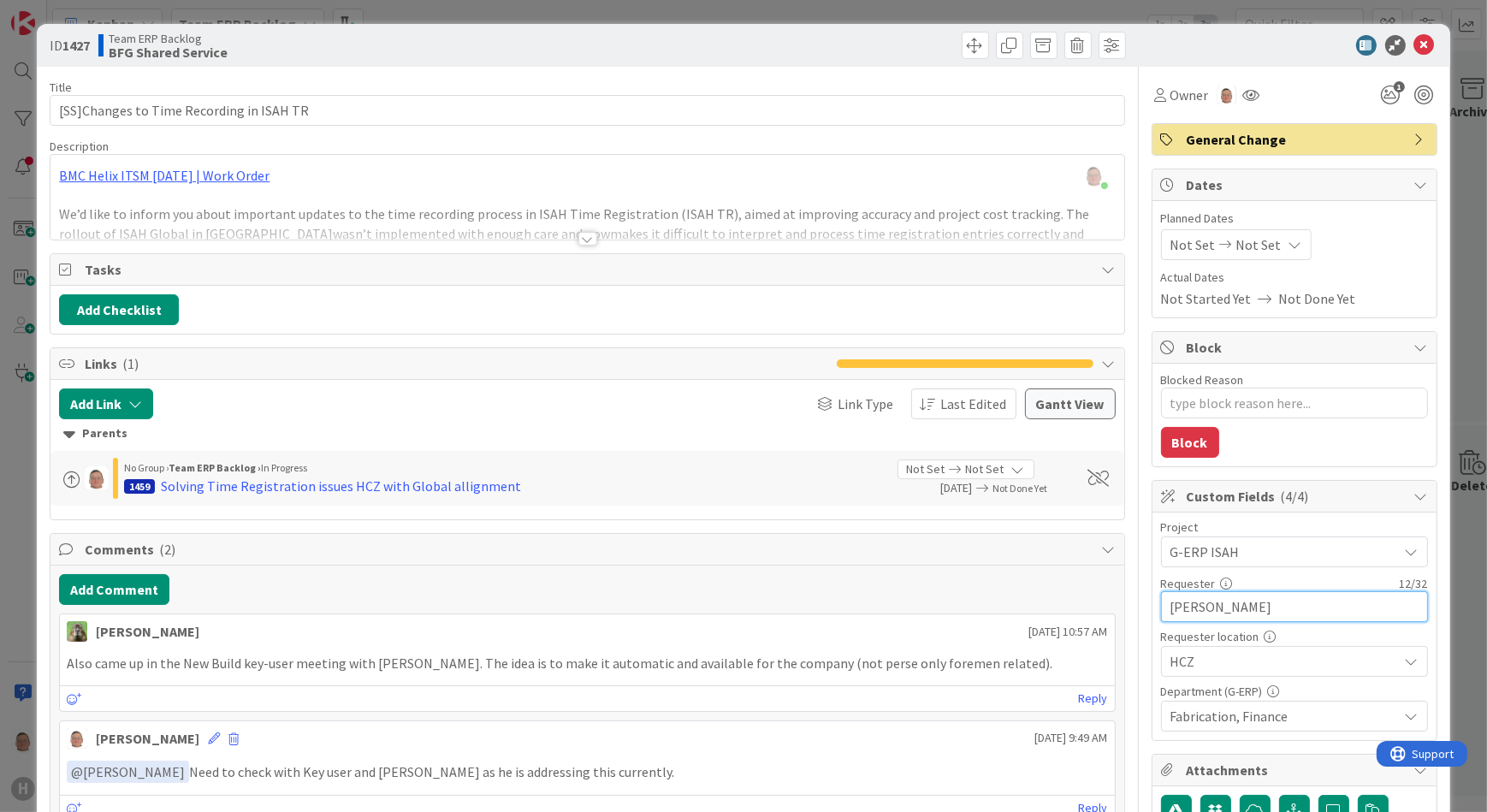
click at [1274, 611] on input "Pavel Hruska" at bounding box center [1294, 606] width 267 height 31
